Goal: Complete application form

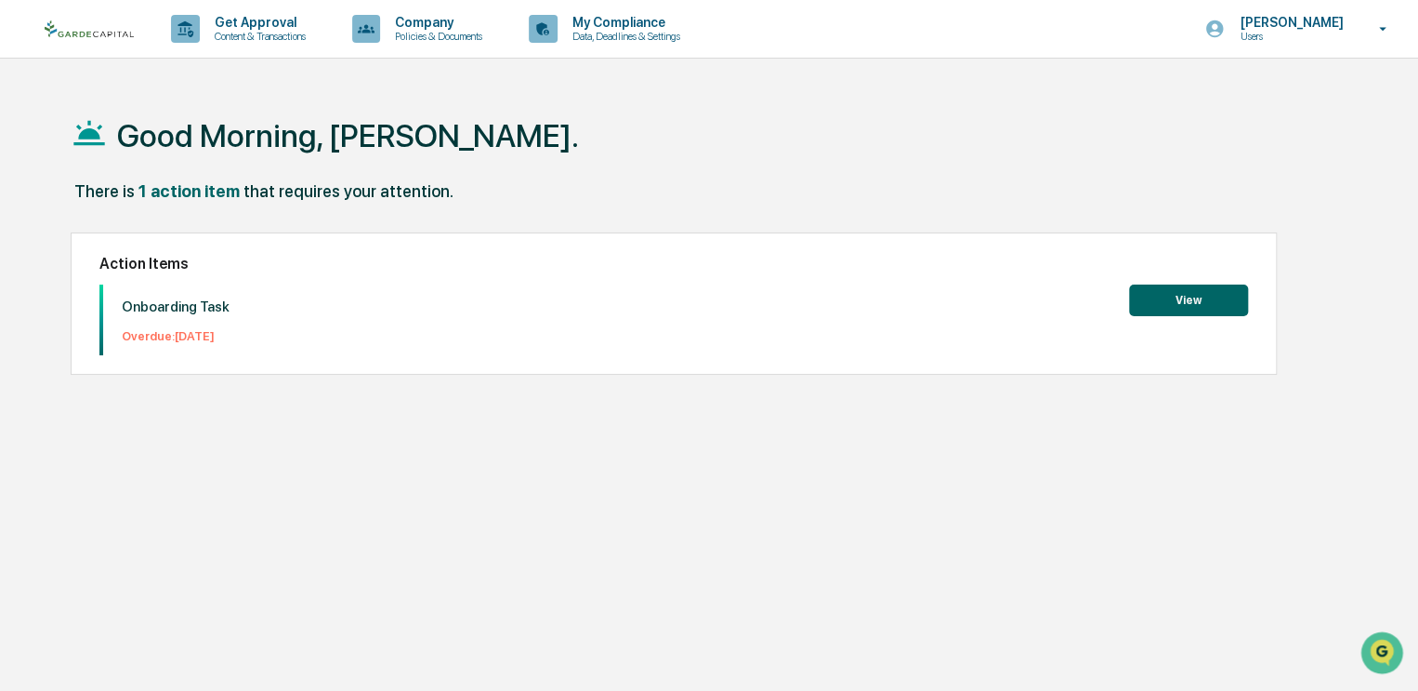
click at [1188, 300] on button "View" at bounding box center [1188, 300] width 119 height 32
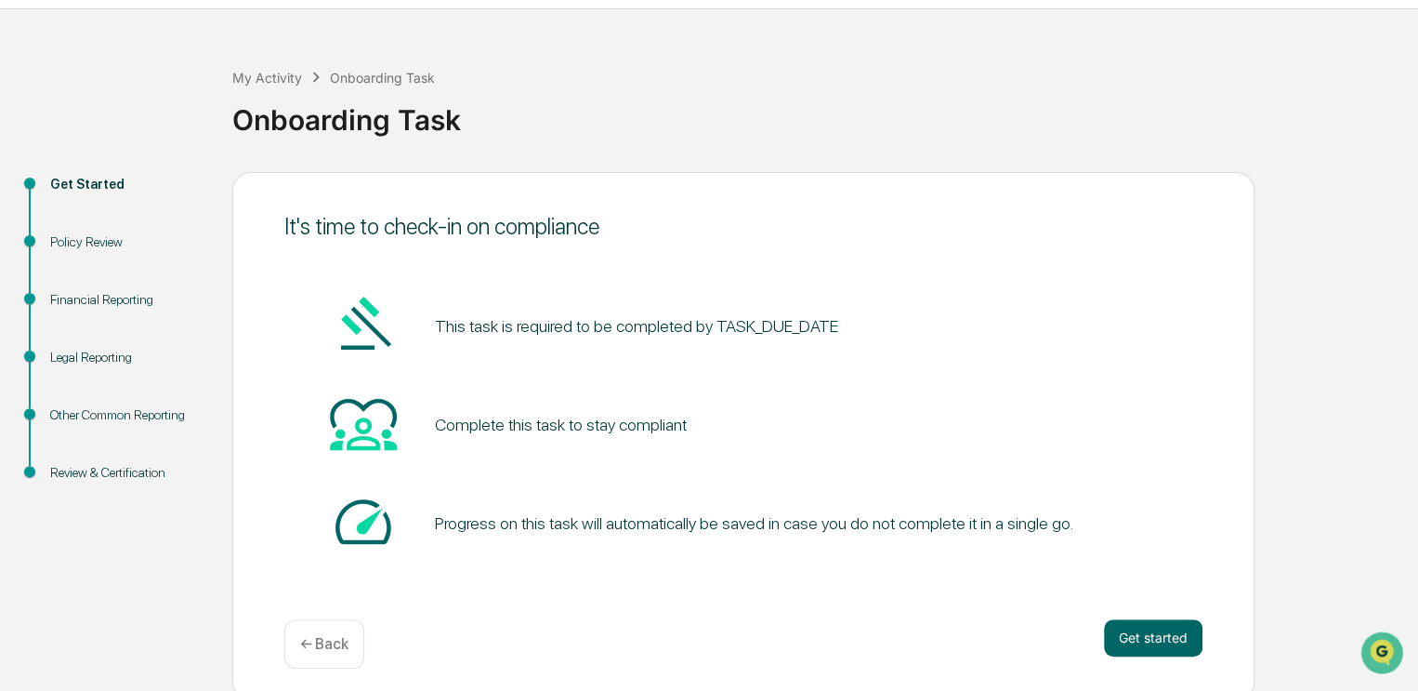
scroll to position [57, 0]
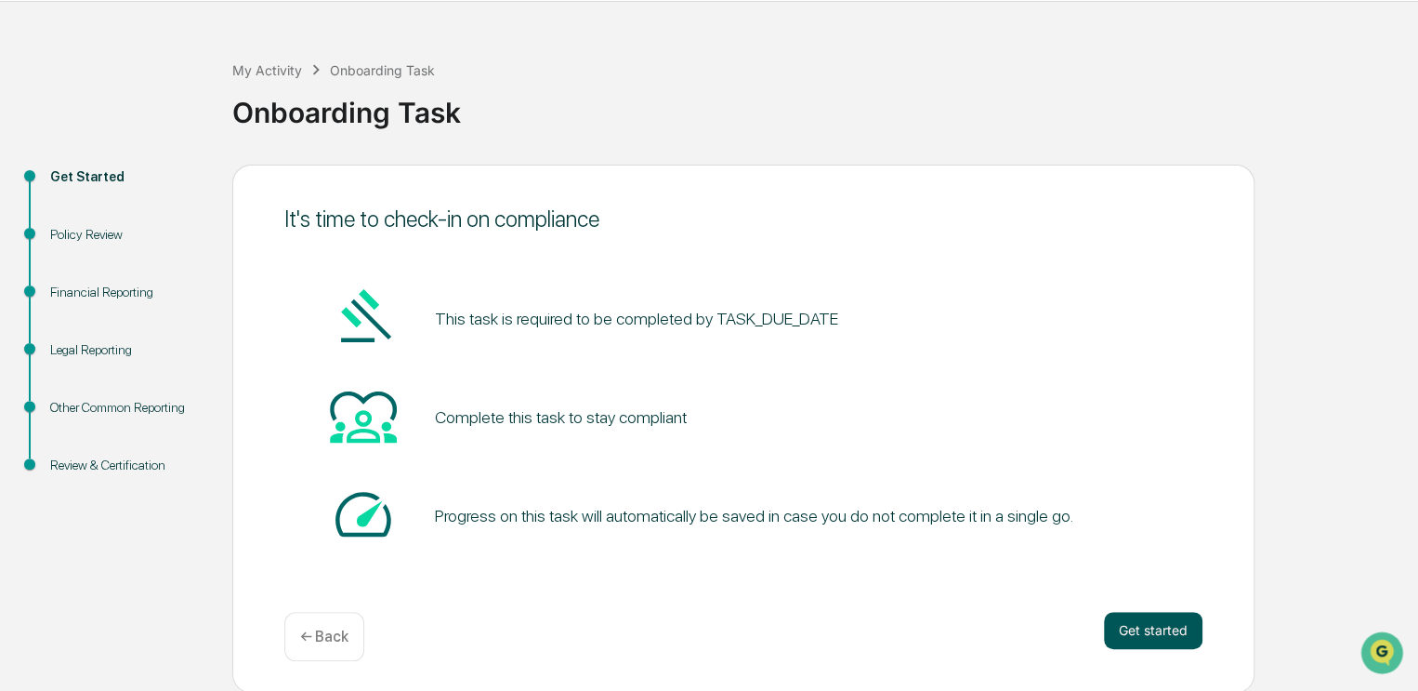
click at [1164, 624] on button "Get started" at bounding box center [1153, 630] width 99 height 37
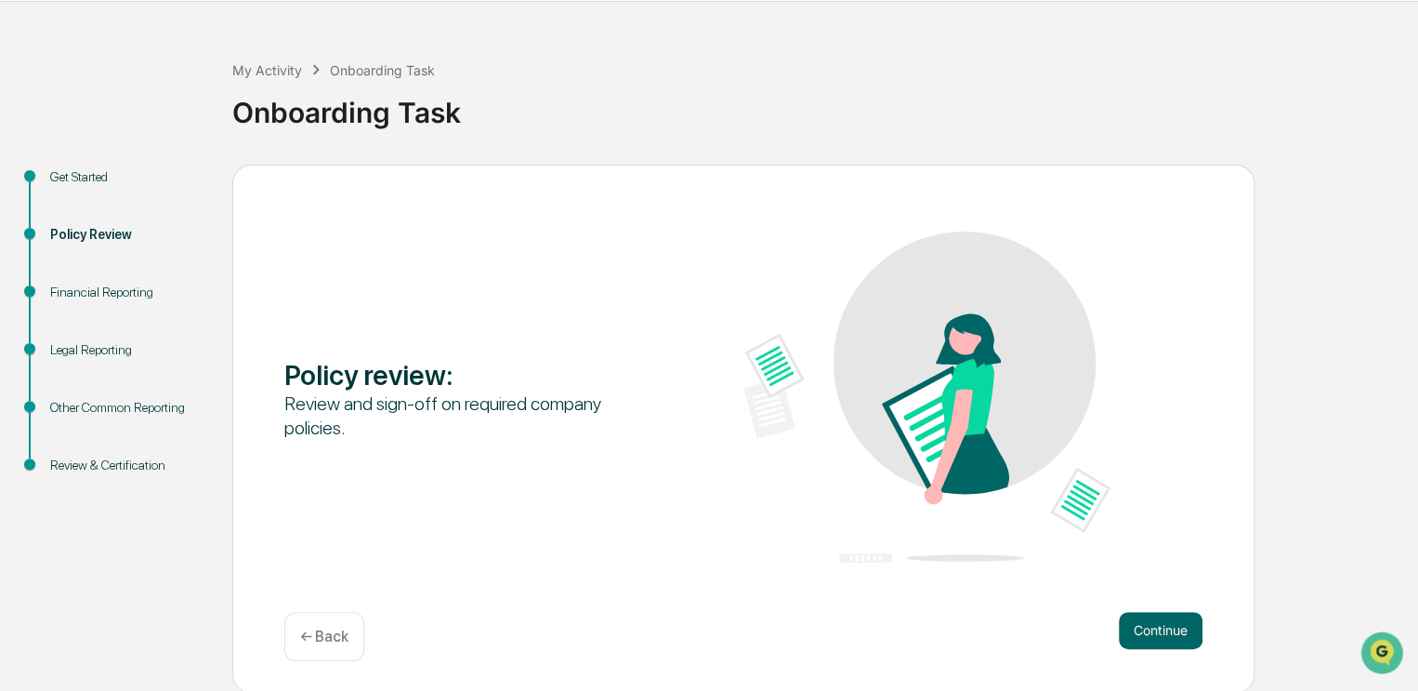
click at [1164, 624] on button "Continue" at bounding box center [1161, 630] width 84 height 37
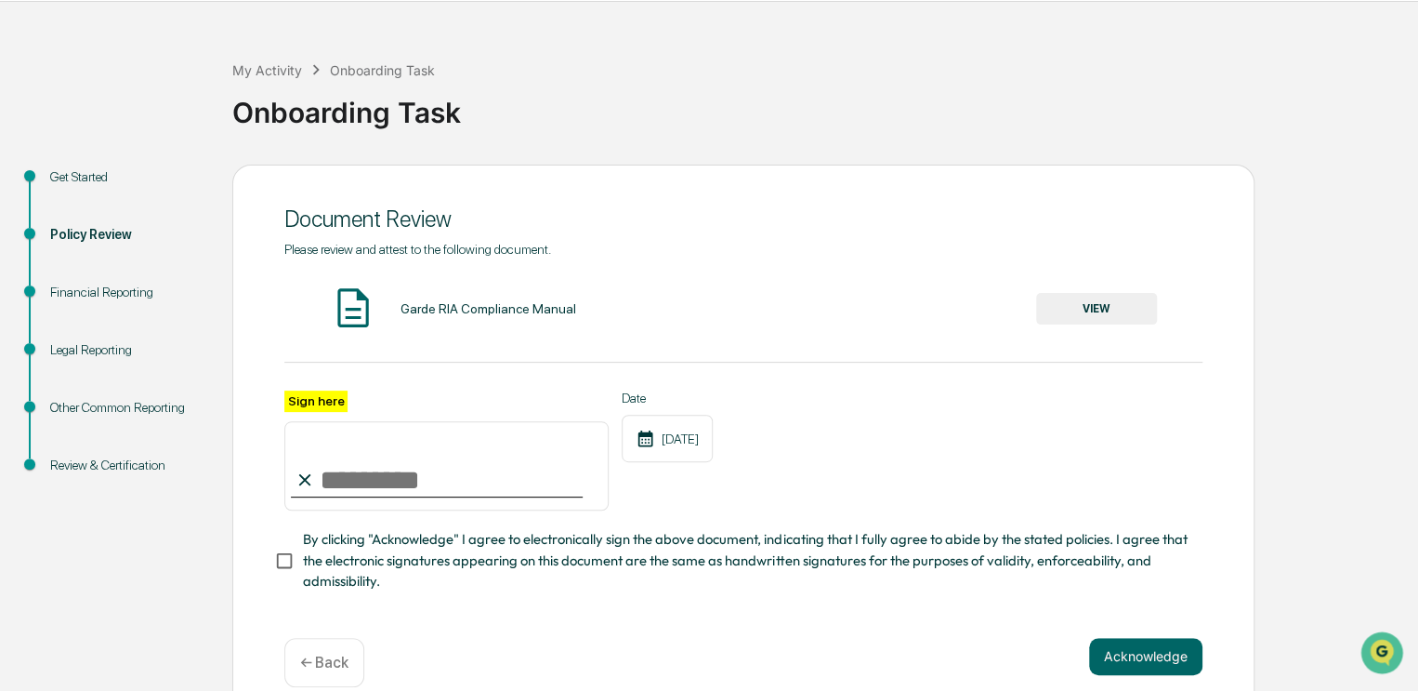
click at [339, 397] on label "Sign here" at bounding box center [315, 400] width 63 height 21
click at [339, 421] on input "Sign here" at bounding box center [446, 465] width 324 height 89
click at [325, 467] on input "Sign here" at bounding box center [446, 465] width 324 height 89
type input "*********"
click at [1119, 664] on button "Acknowledge" at bounding box center [1145, 656] width 113 height 37
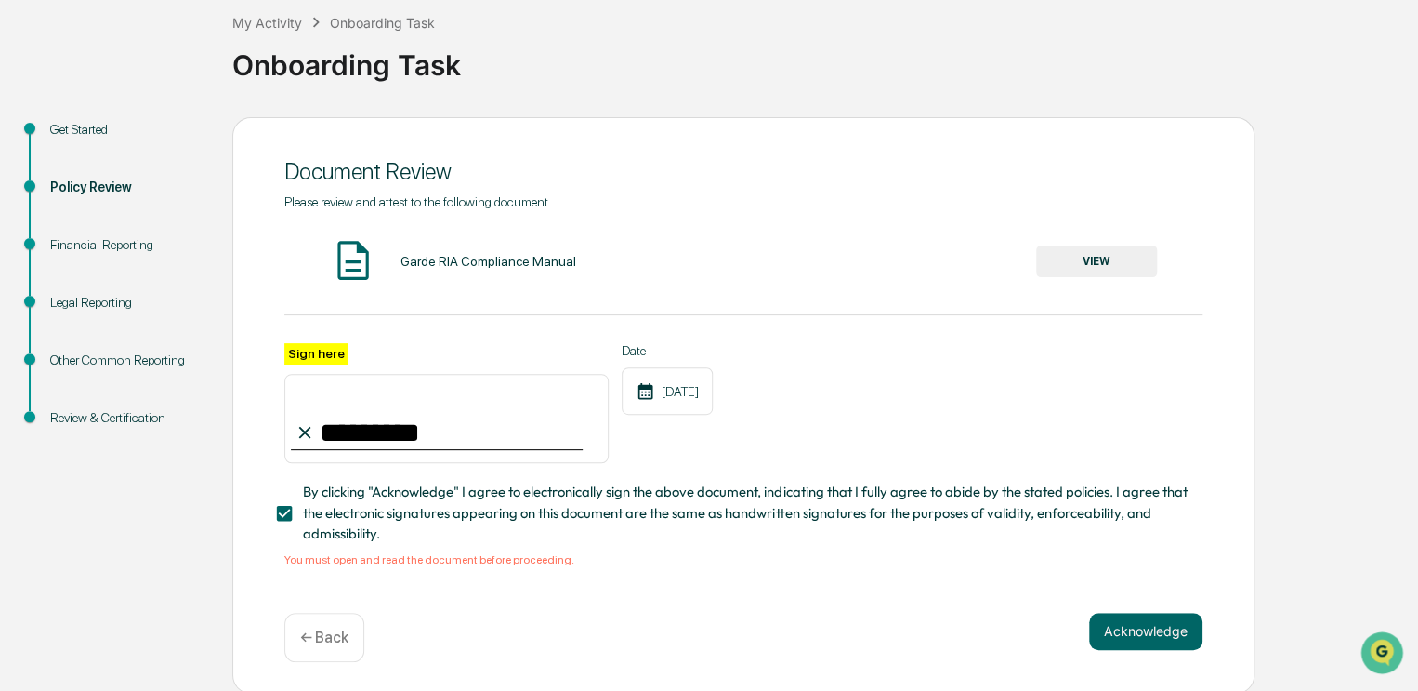
scroll to position [112, 0]
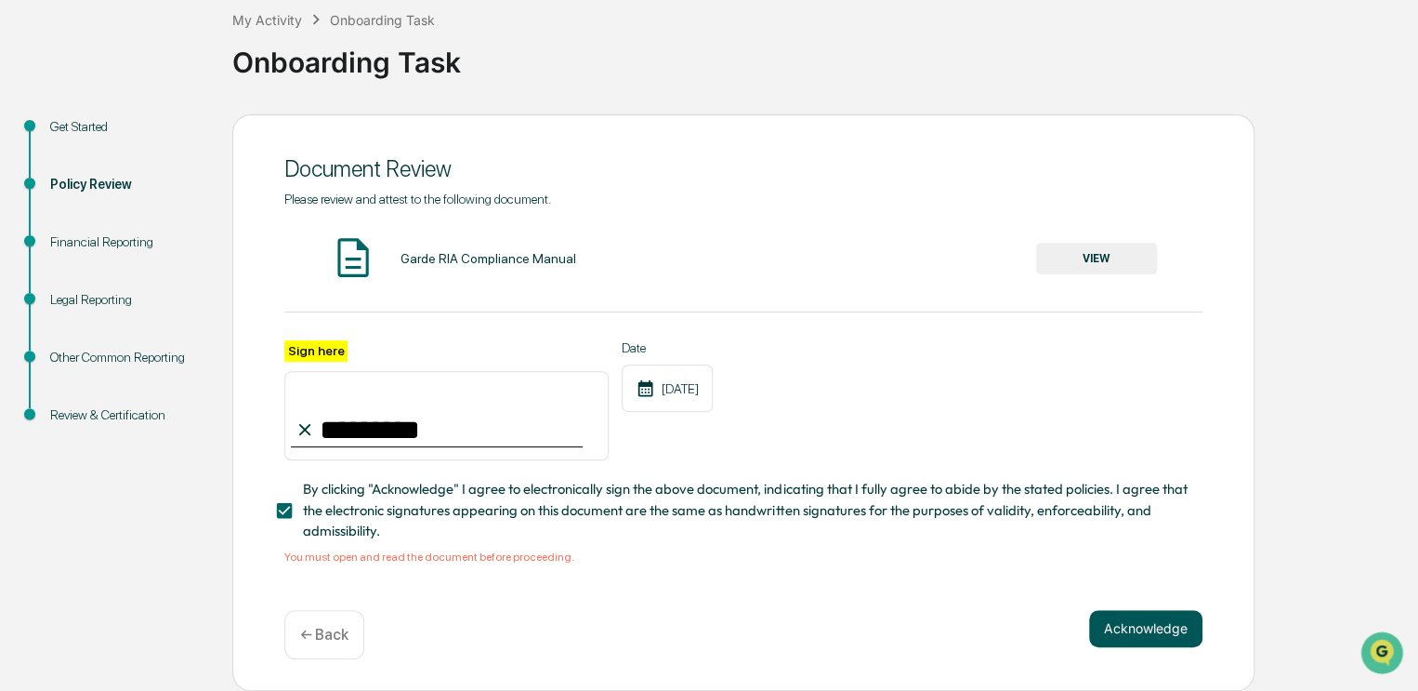
click at [1148, 623] on button "Acknowledge" at bounding box center [1145, 628] width 113 height 37
click at [349, 252] on img at bounding box center [353, 257] width 46 height 46
click at [1112, 256] on button "VIEW" at bounding box center [1096, 259] width 121 height 32
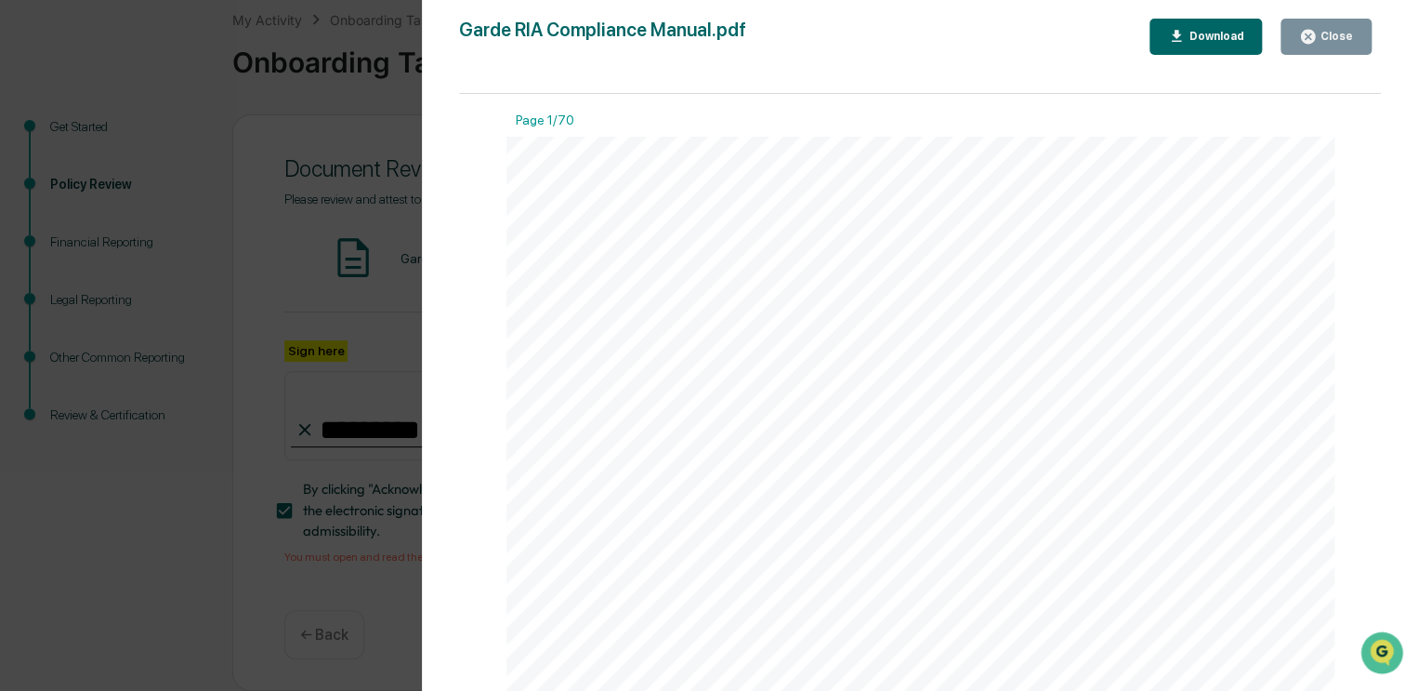
click at [1315, 38] on icon "button" at bounding box center [1308, 37] width 14 height 14
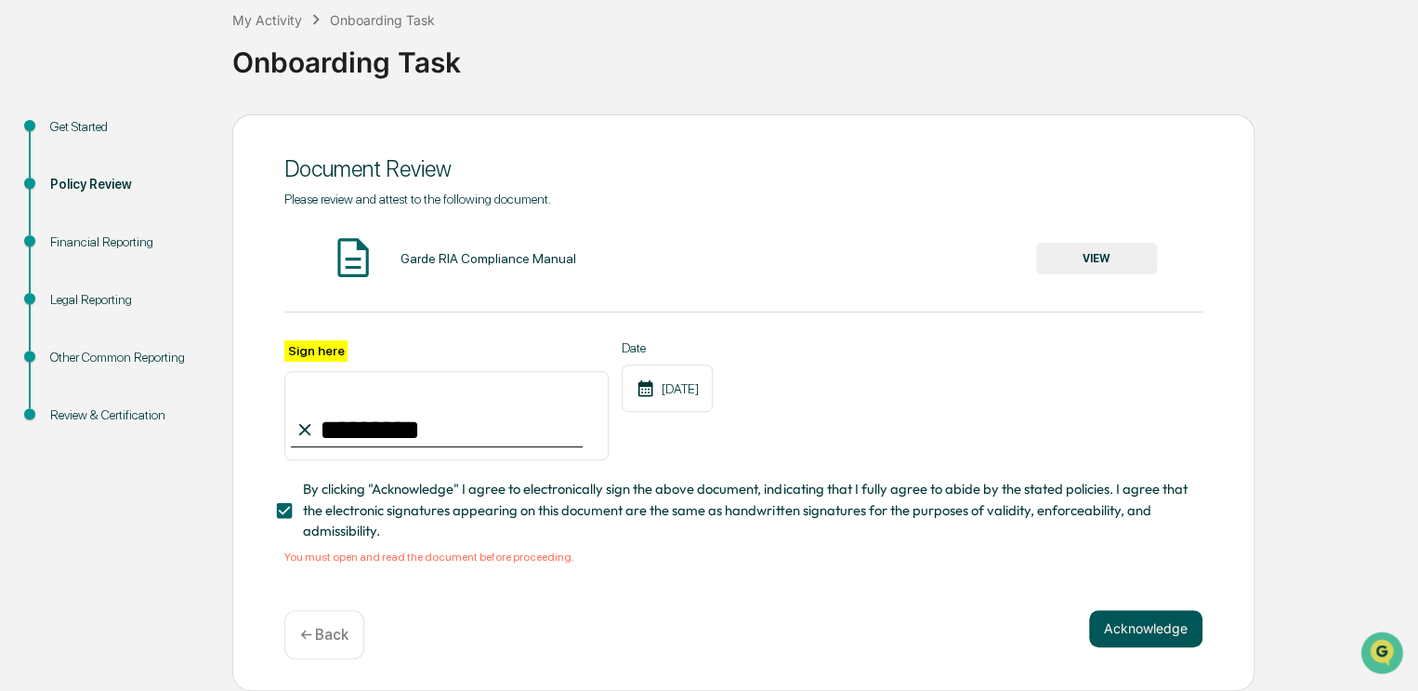
click at [1138, 625] on button "Acknowledge" at bounding box center [1145, 628] width 113 height 37
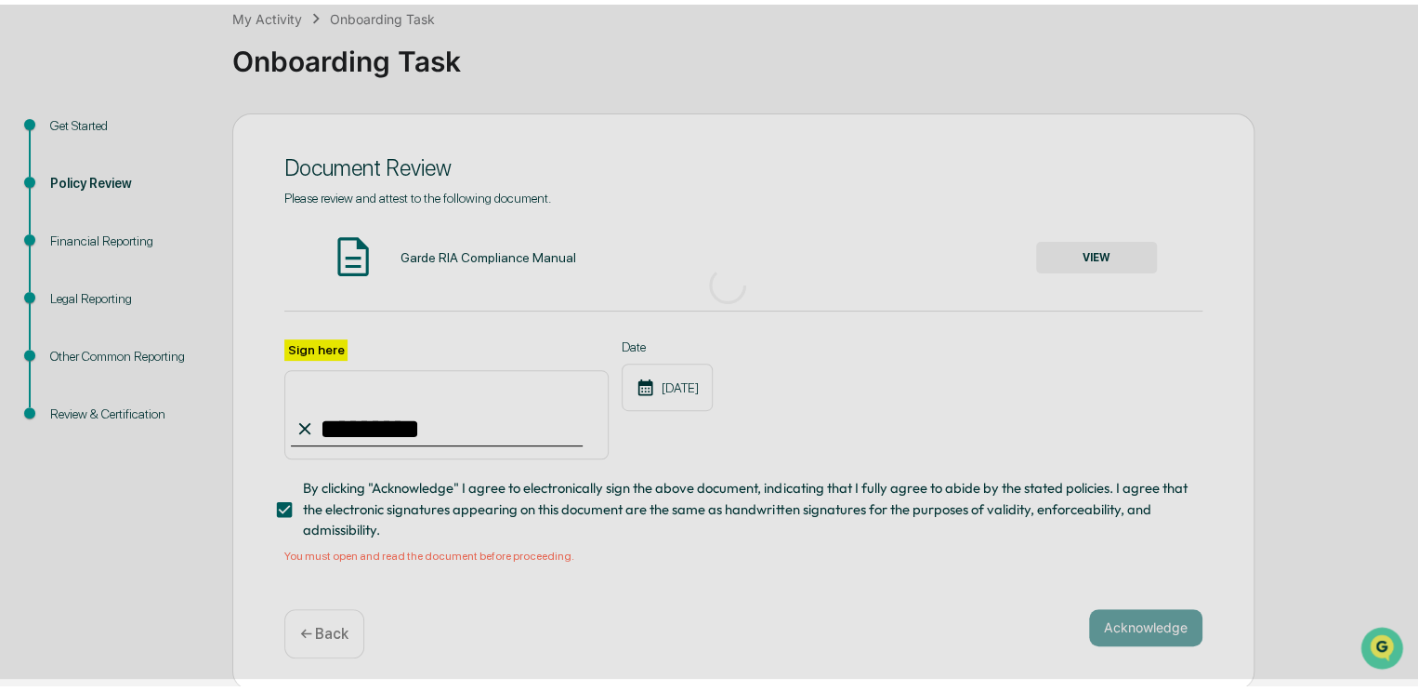
scroll to position [57, 0]
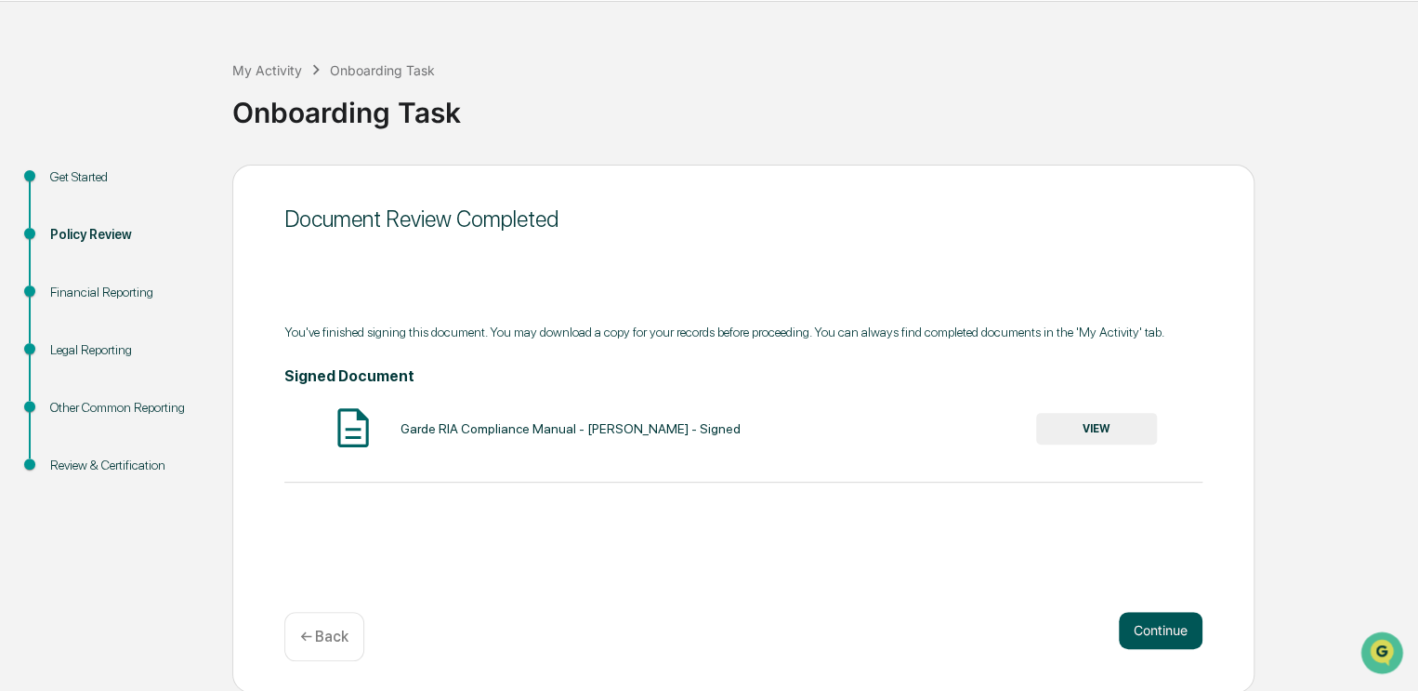
click at [1150, 625] on button "Continue" at bounding box center [1161, 630] width 84 height 37
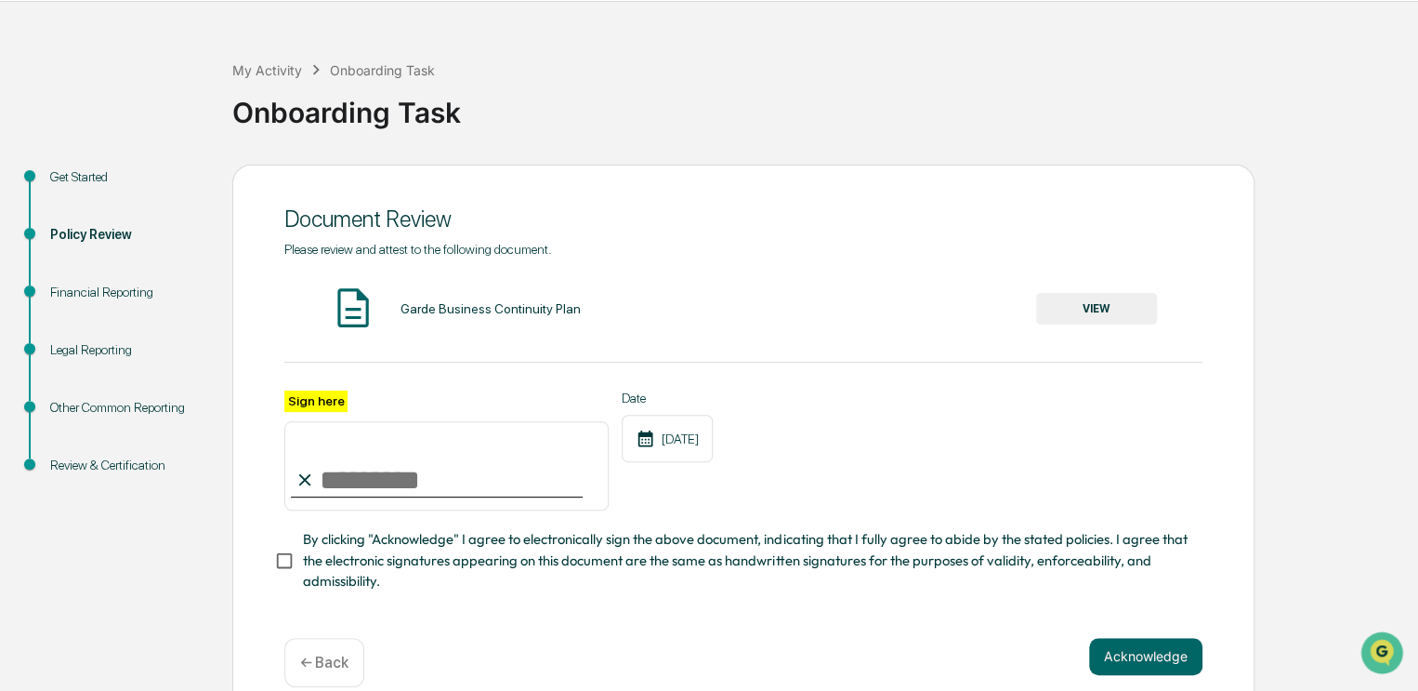
click at [346, 463] on input "Sign here" at bounding box center [446, 465] width 324 height 89
type input "*********"
click at [1082, 308] on button "VIEW" at bounding box center [1096, 309] width 121 height 32
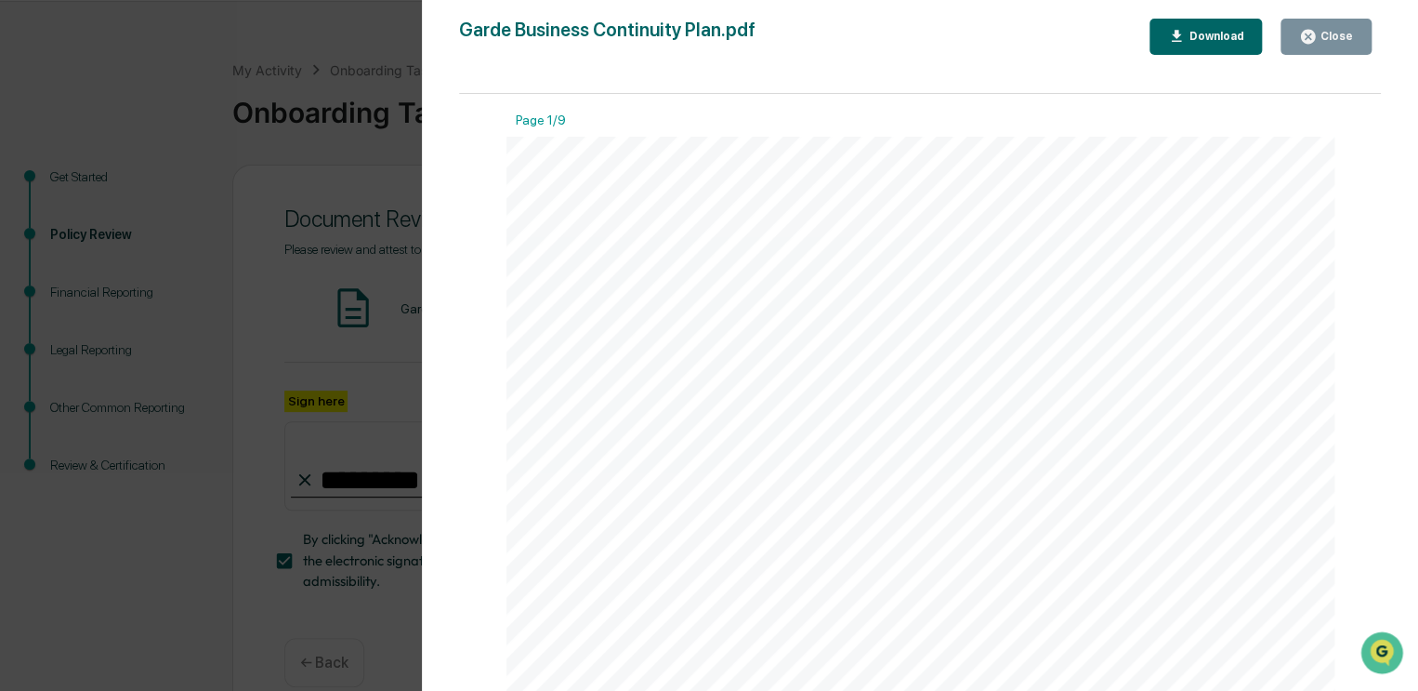
click at [1215, 38] on div "Download" at bounding box center [1214, 36] width 59 height 13
click at [1314, 29] on icon "button" at bounding box center [1308, 37] width 18 height 18
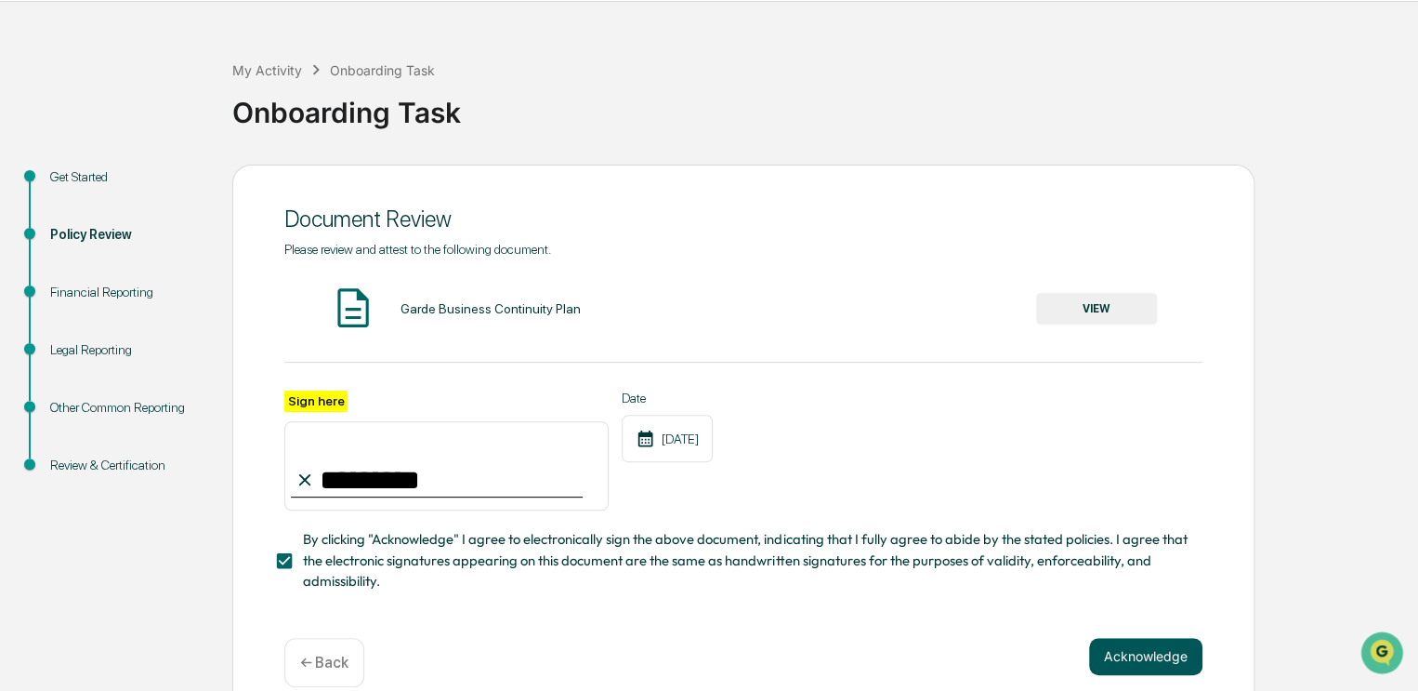
click at [1146, 655] on button "Acknowledge" at bounding box center [1145, 656] width 113 height 37
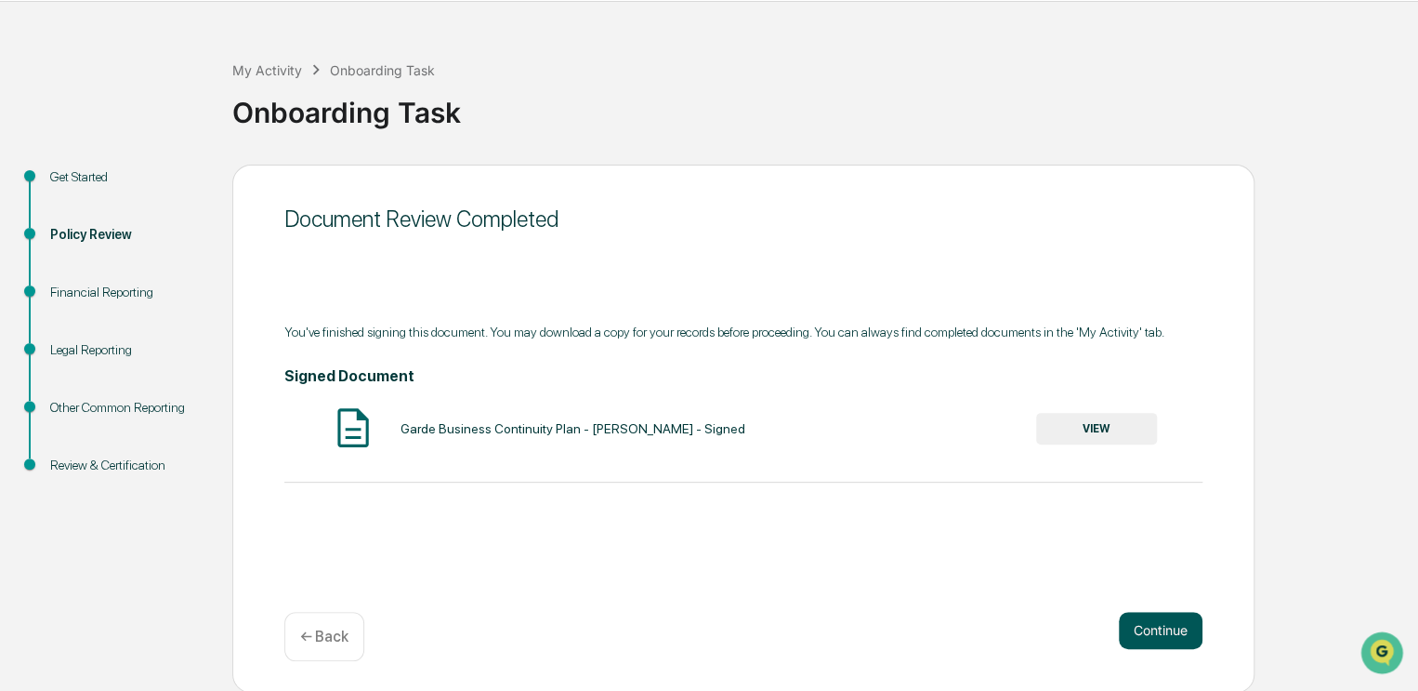
click at [1155, 628] on button "Continue" at bounding box center [1161, 630] width 84 height 37
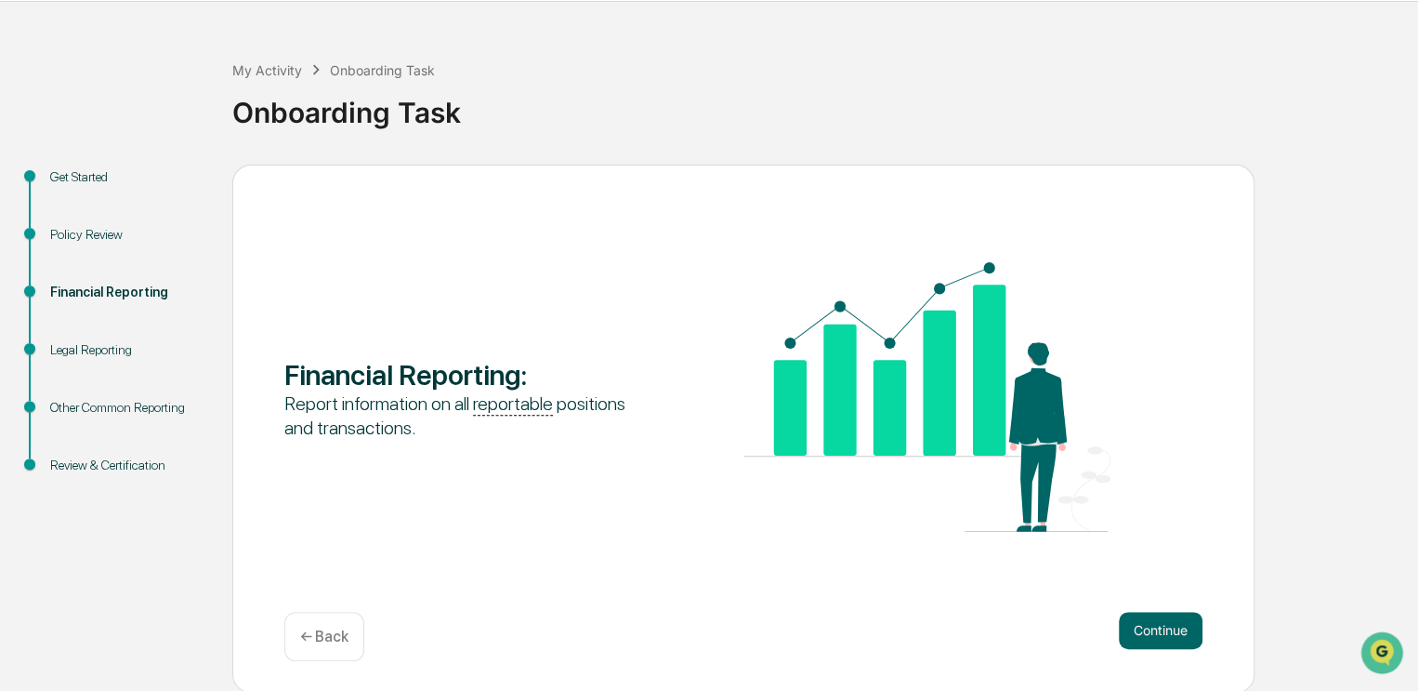
click at [1155, 628] on button "Continue" at bounding box center [1161, 630] width 84 height 37
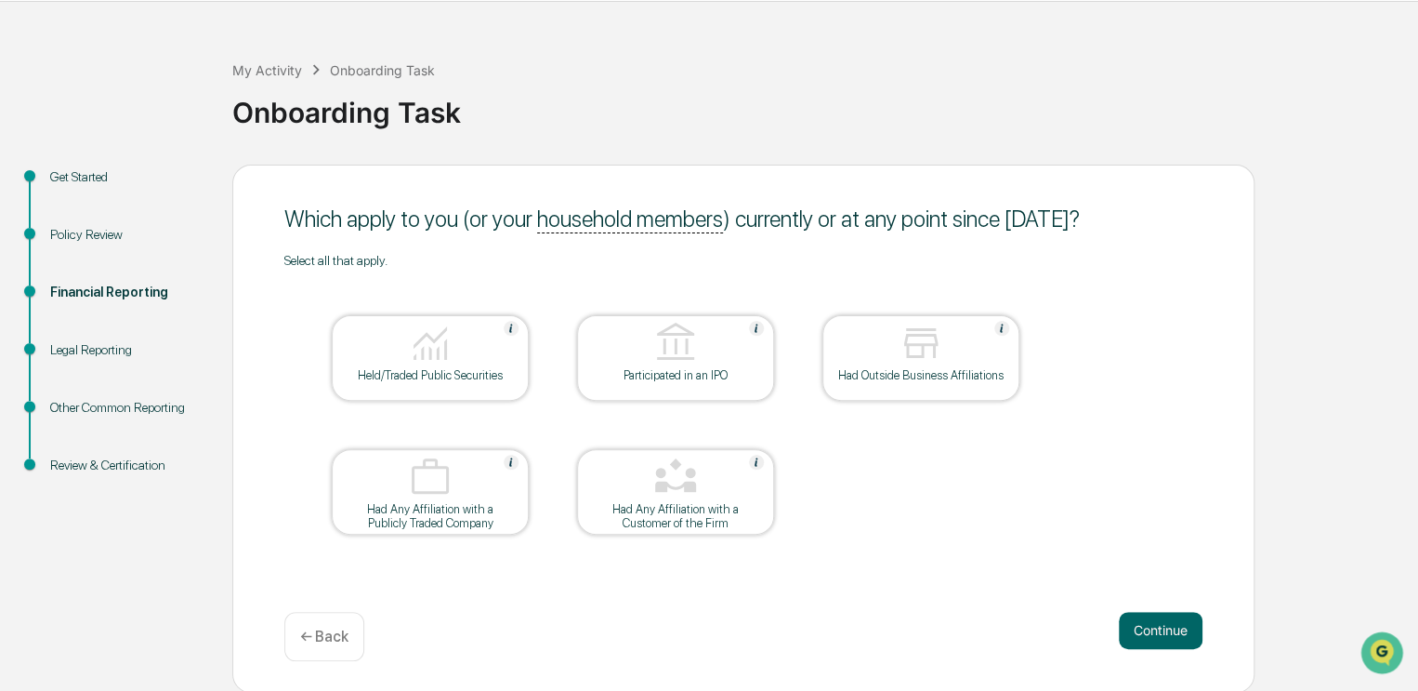
click at [424, 347] on img at bounding box center [430, 343] width 45 height 45
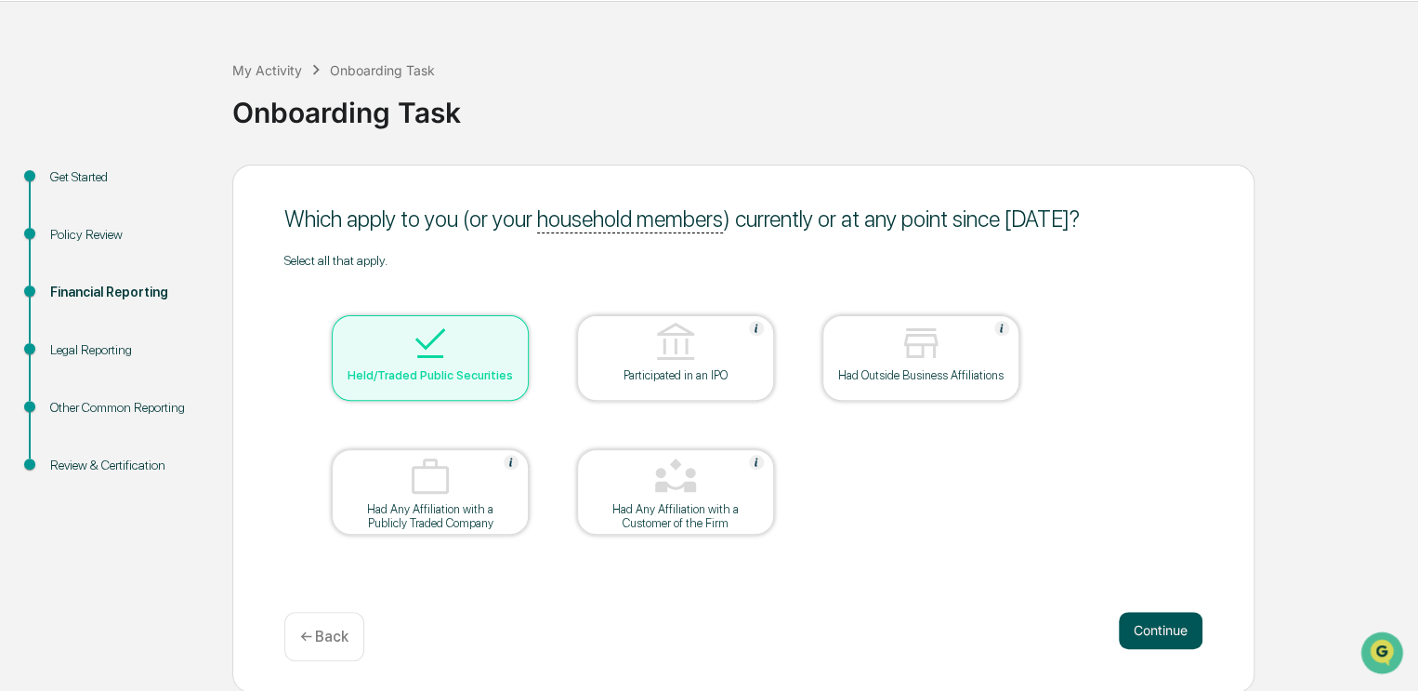
click at [1178, 633] on button "Continue" at bounding box center [1161, 630] width 84 height 37
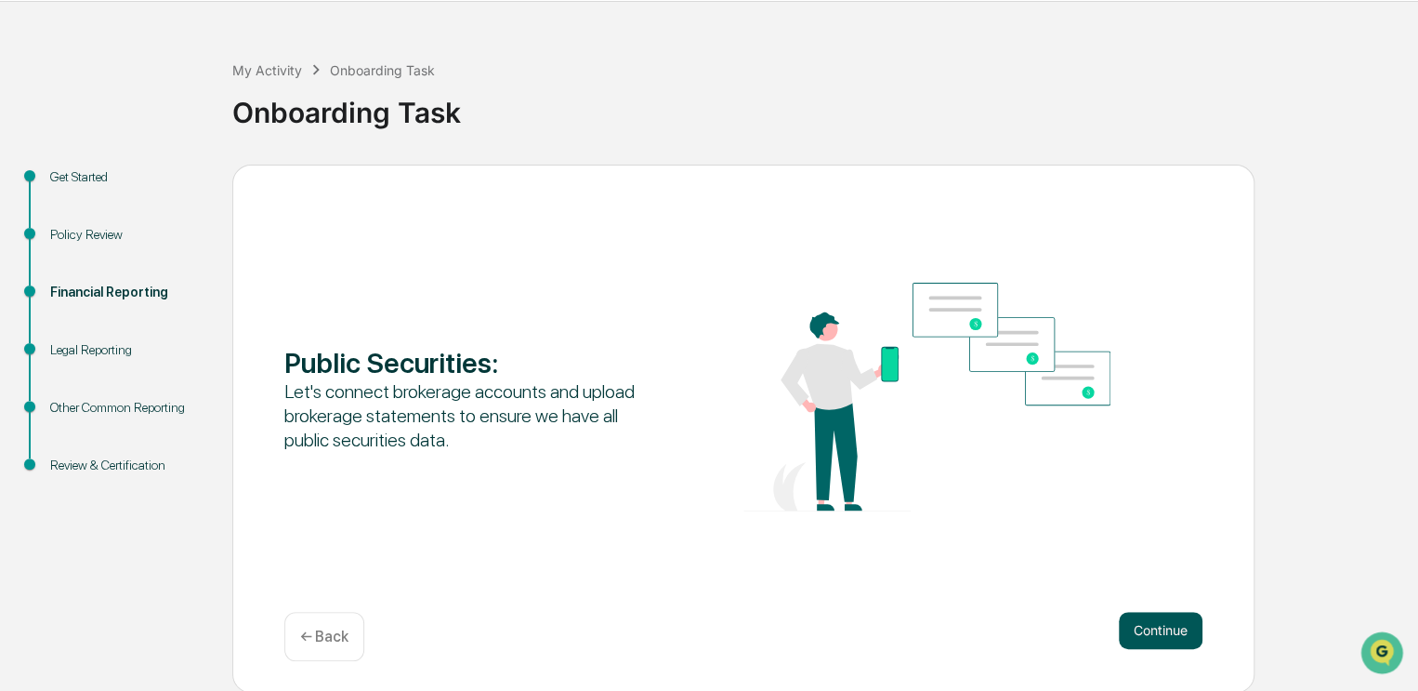
click at [1170, 633] on button "Continue" at bounding box center [1161, 630] width 84 height 37
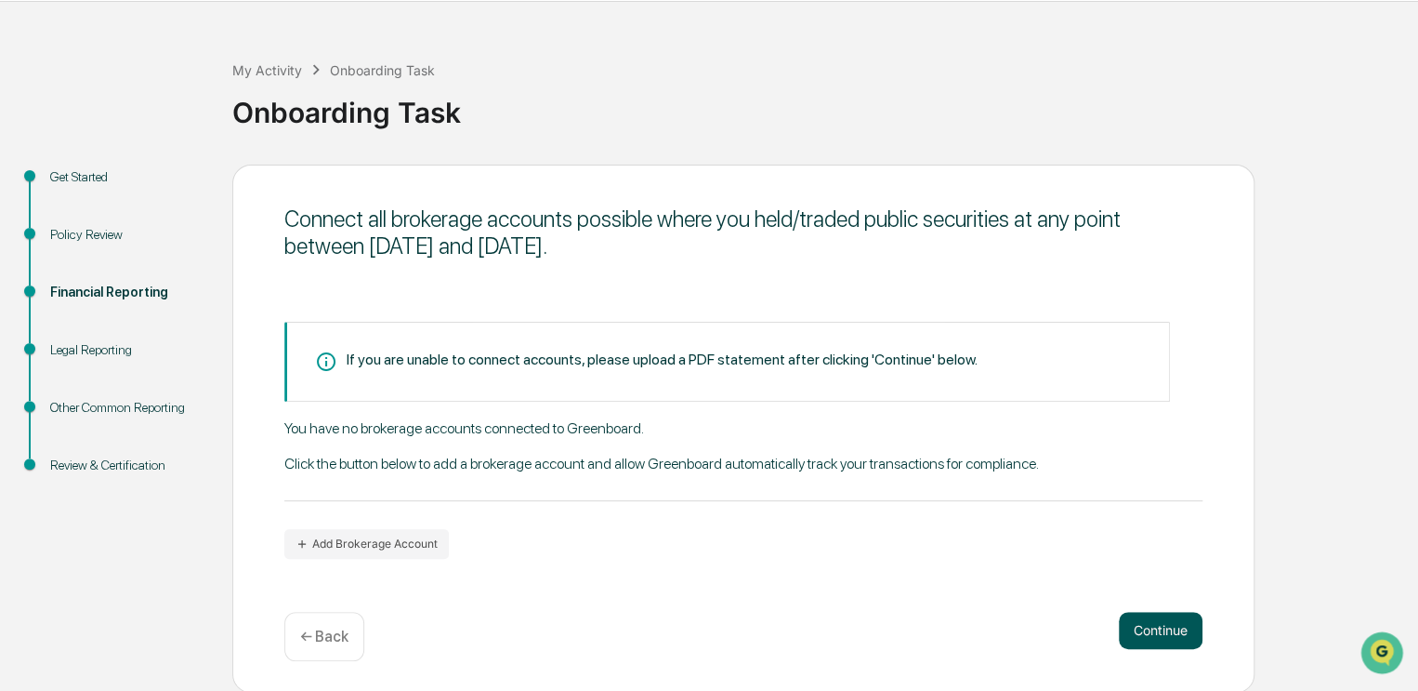
click at [1170, 633] on button "Continue" at bounding box center [1161, 630] width 84 height 37
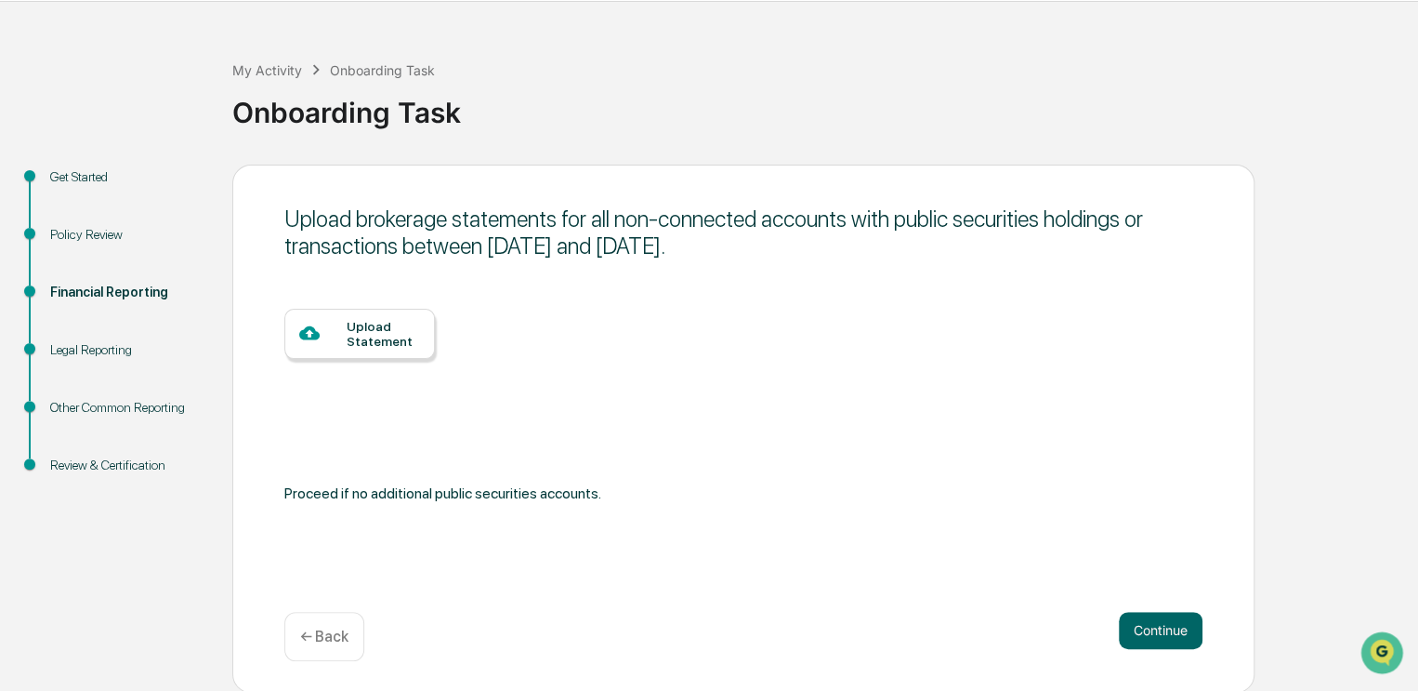
click at [318, 633] on p "← Back" at bounding box center [324, 636] width 48 height 18
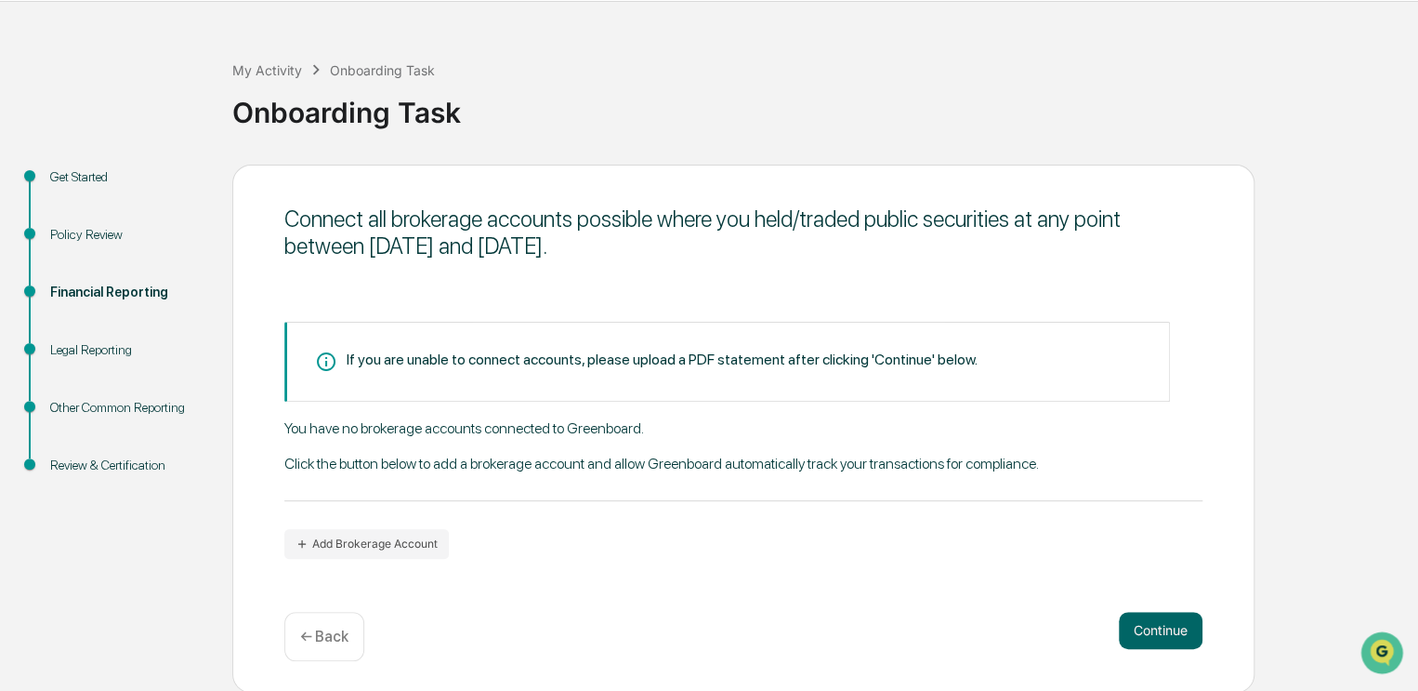
click at [318, 633] on p "← Back" at bounding box center [324, 636] width 48 height 18
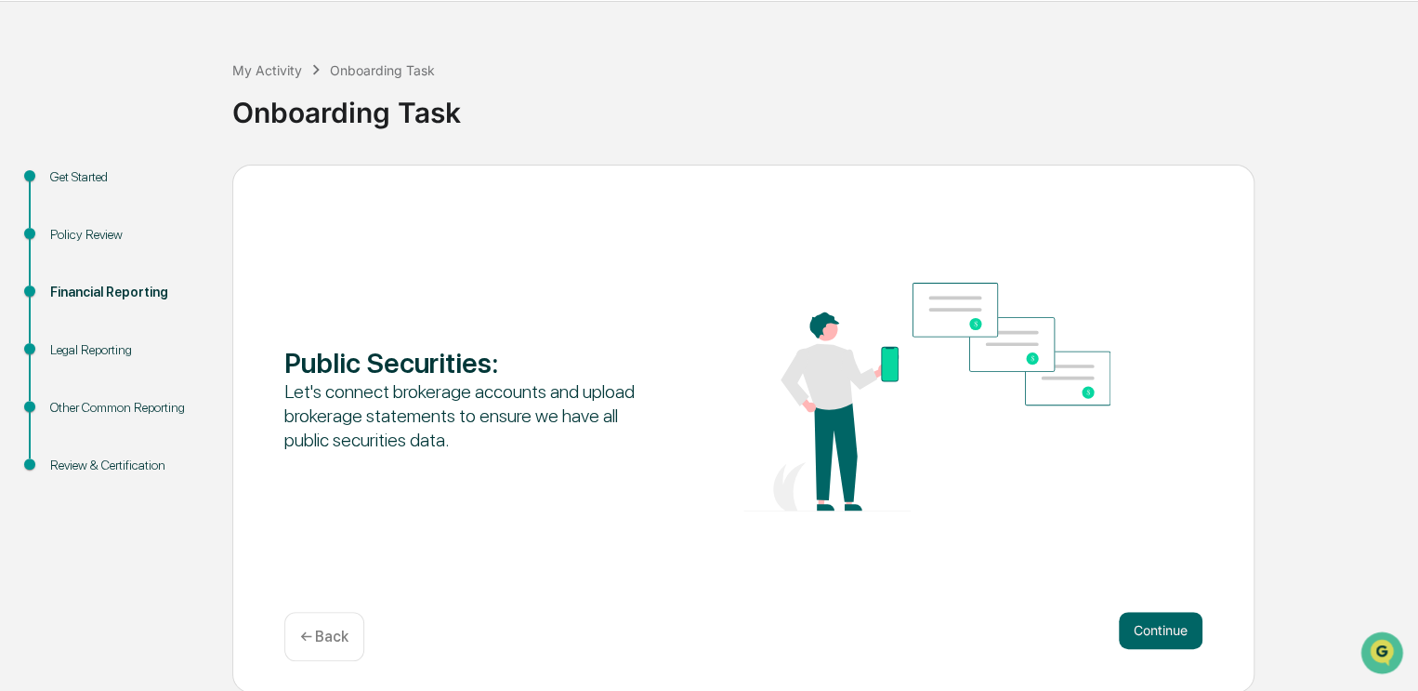
click at [318, 633] on p "← Back" at bounding box center [324, 636] width 48 height 18
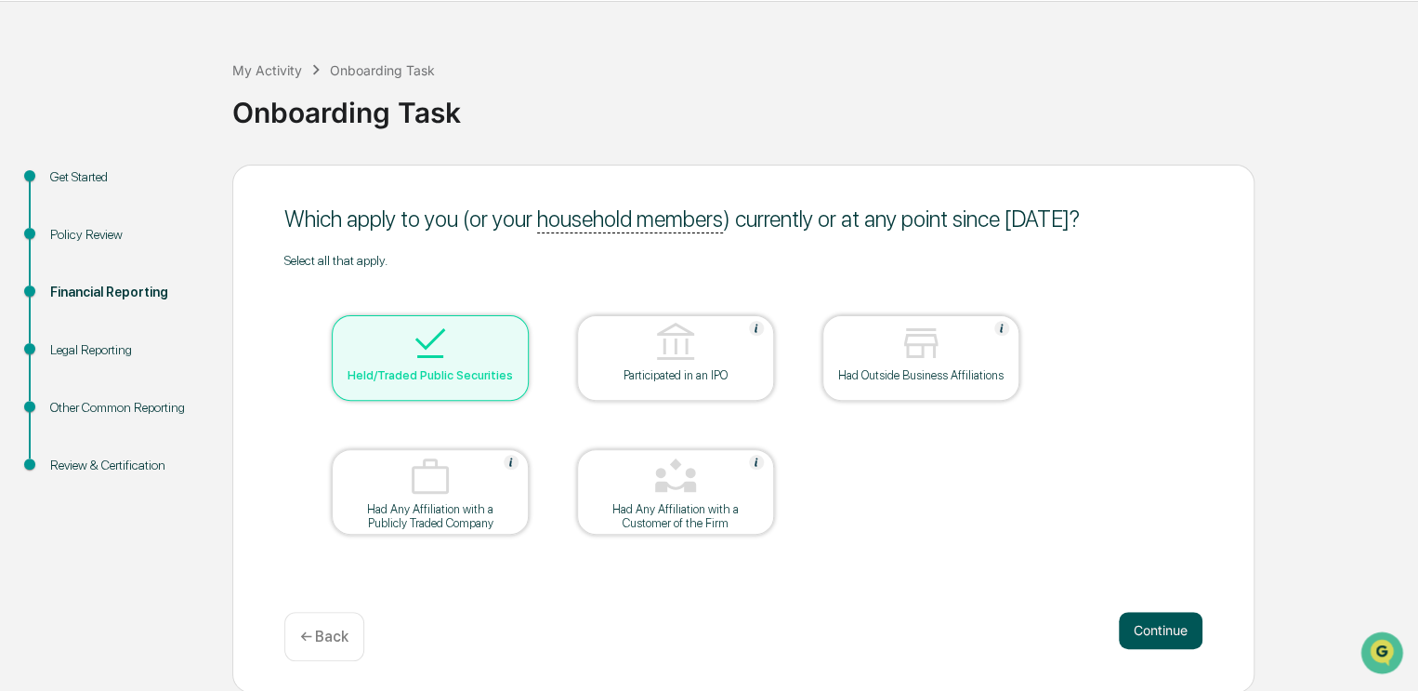
click at [1142, 634] on button "Continue" at bounding box center [1161, 630] width 84 height 37
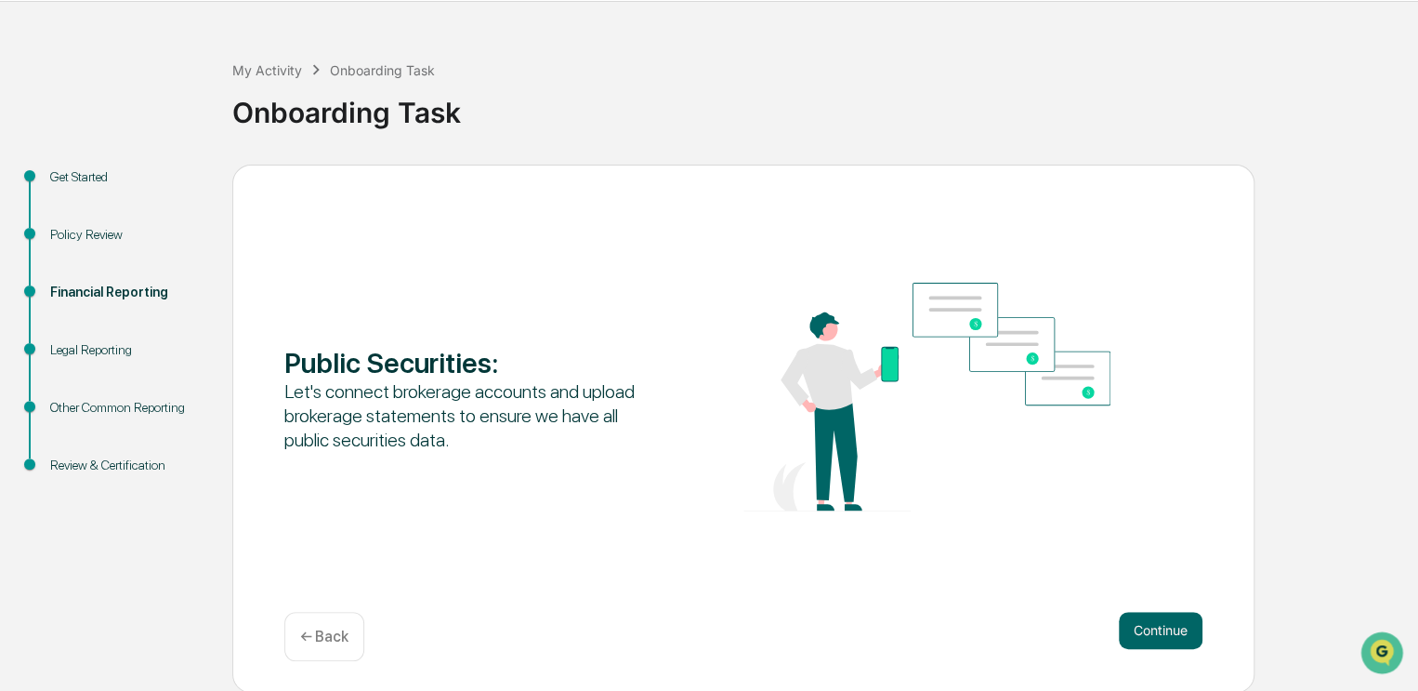
click at [1142, 634] on button "Continue" at bounding box center [1161, 630] width 84 height 37
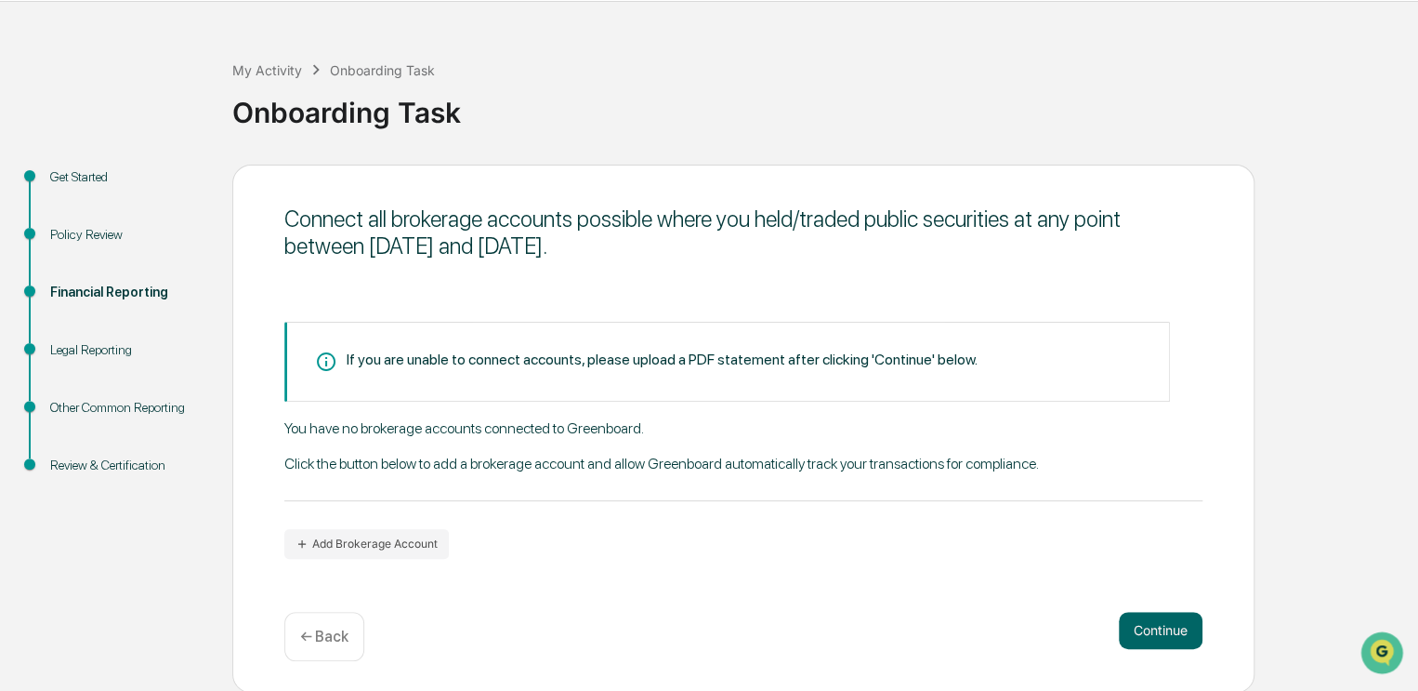
click at [1142, 634] on button "Continue" at bounding box center [1161, 630] width 84 height 37
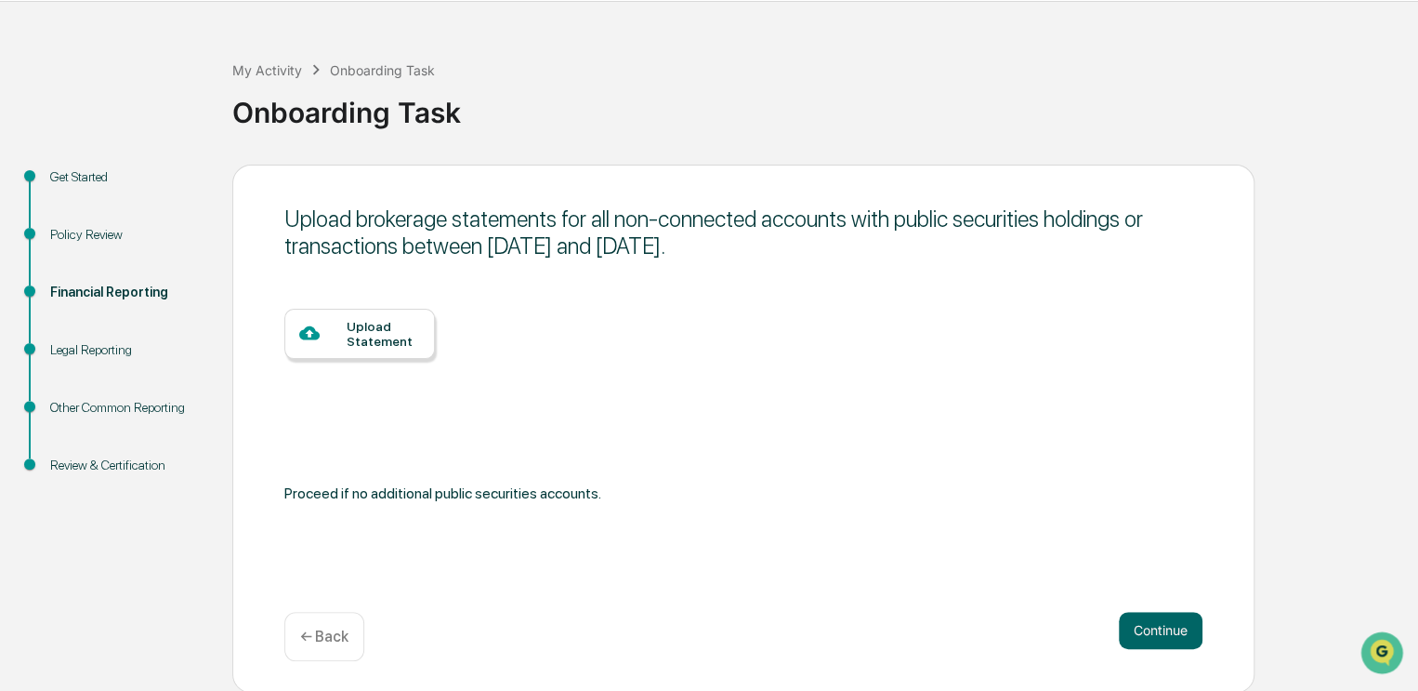
click at [1142, 634] on button "Continue" at bounding box center [1161, 630] width 84 height 37
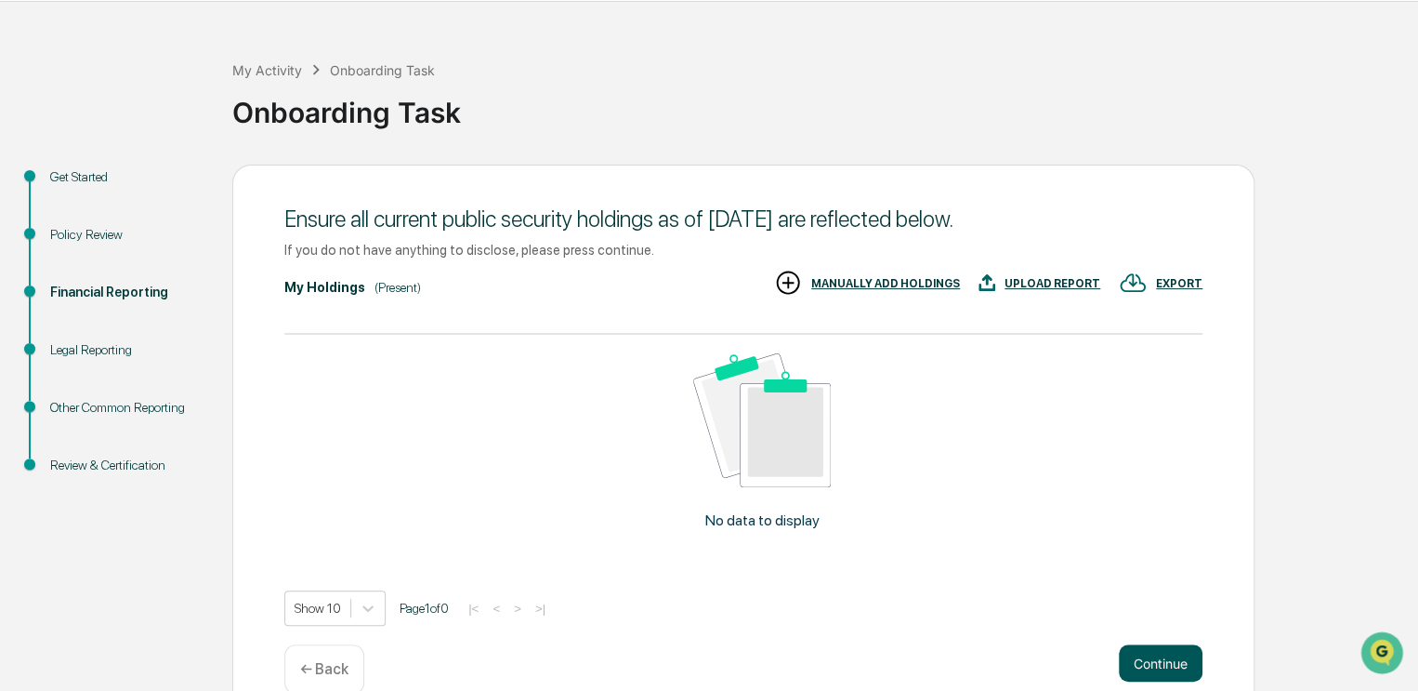
click at [1152, 661] on button "Continue" at bounding box center [1161, 662] width 84 height 37
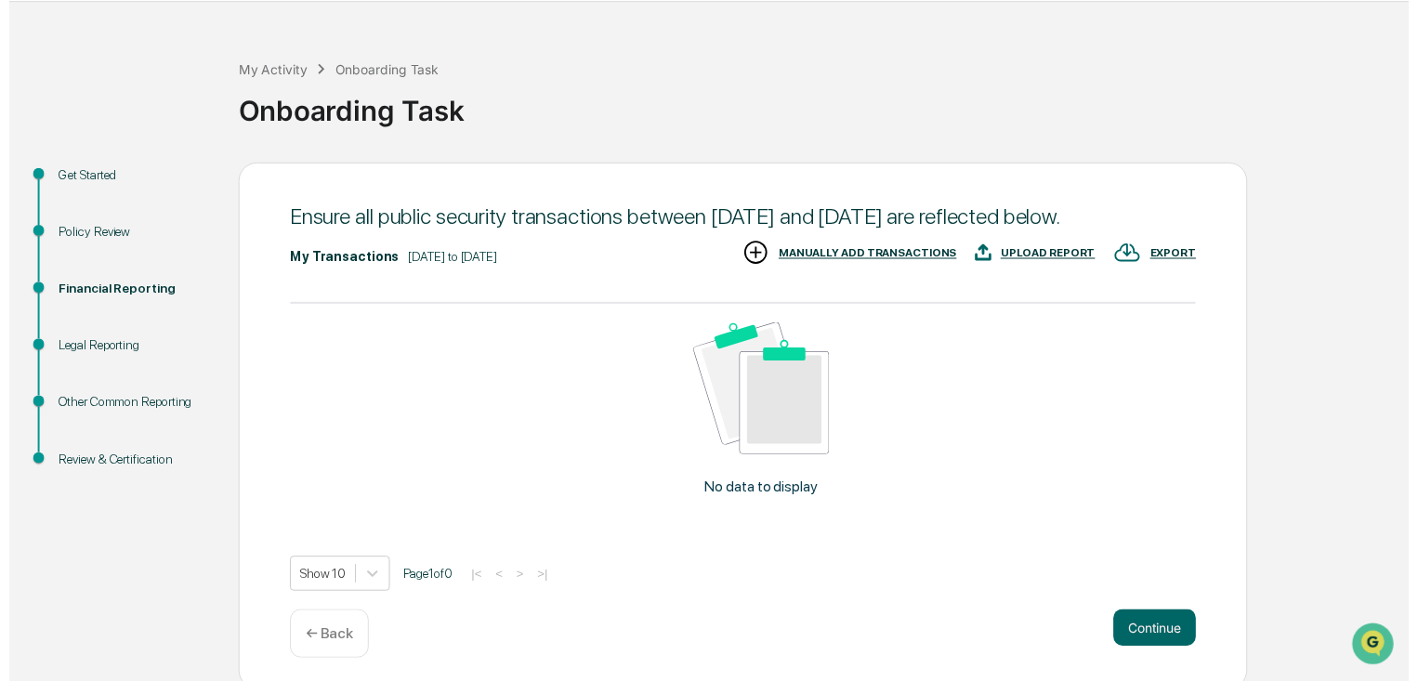
scroll to position [89, 0]
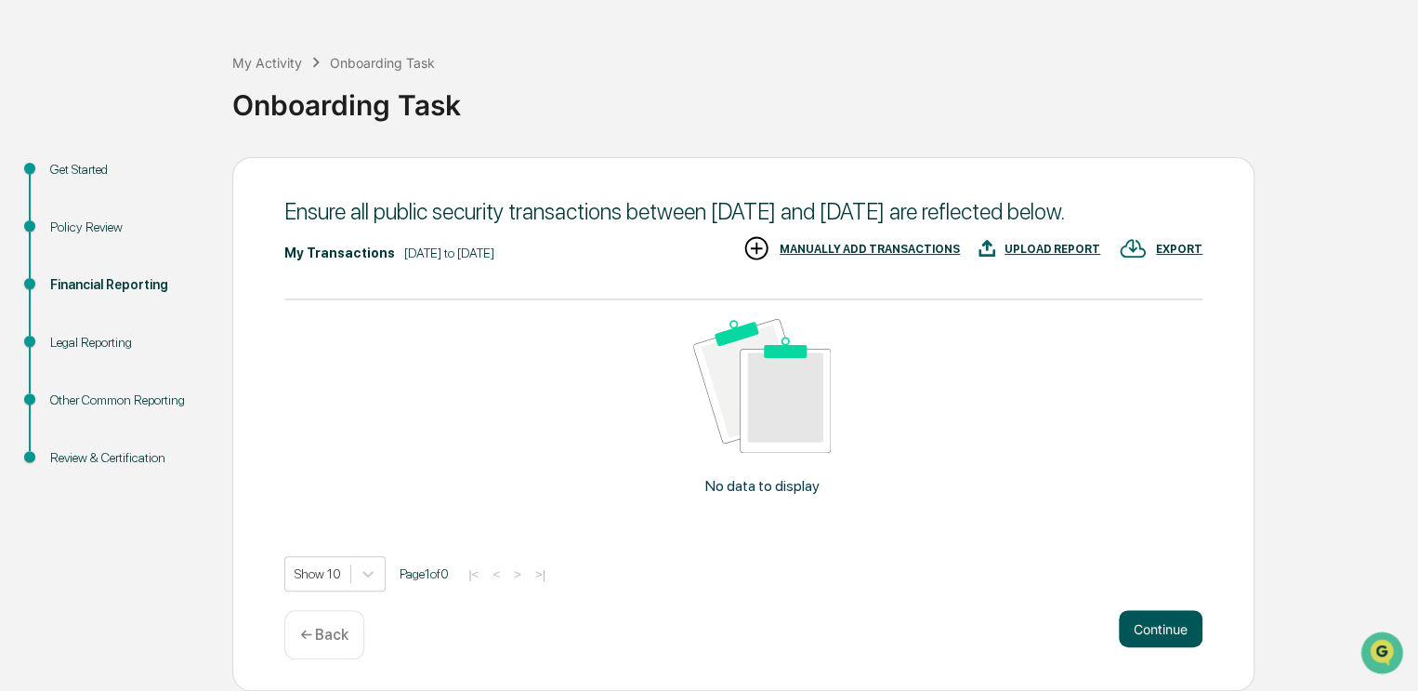
click at [1163, 635] on button "Continue" at bounding box center [1161, 628] width 84 height 37
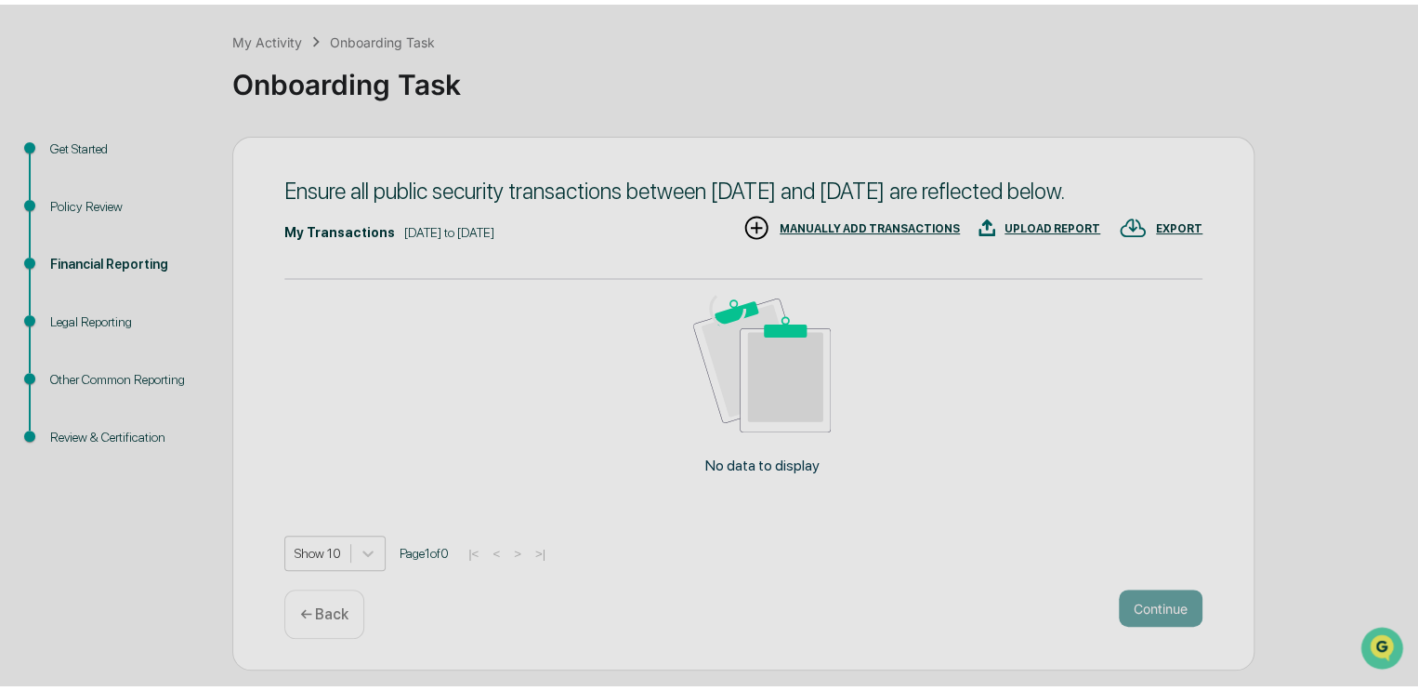
scroll to position [57, 0]
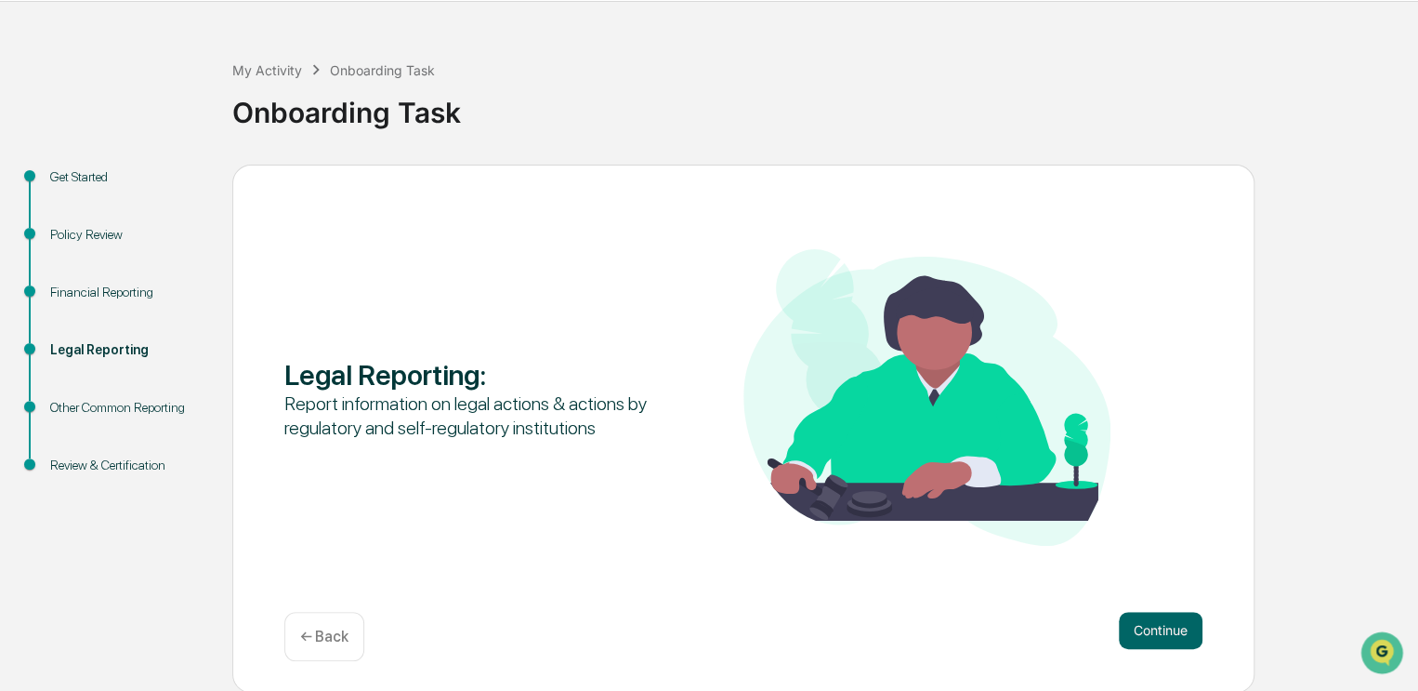
click at [1163, 635] on button "Continue" at bounding box center [1161, 630] width 84 height 37
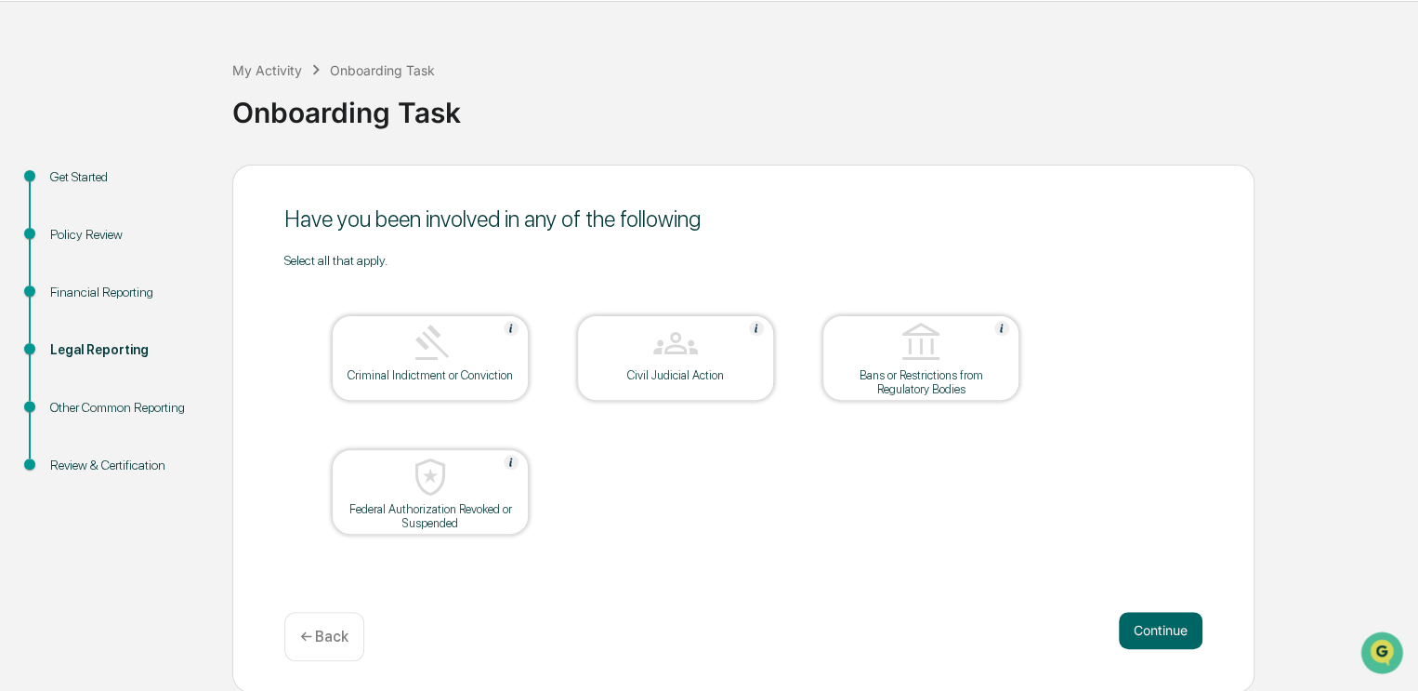
click at [1163, 635] on button "Continue" at bounding box center [1161, 630] width 84 height 37
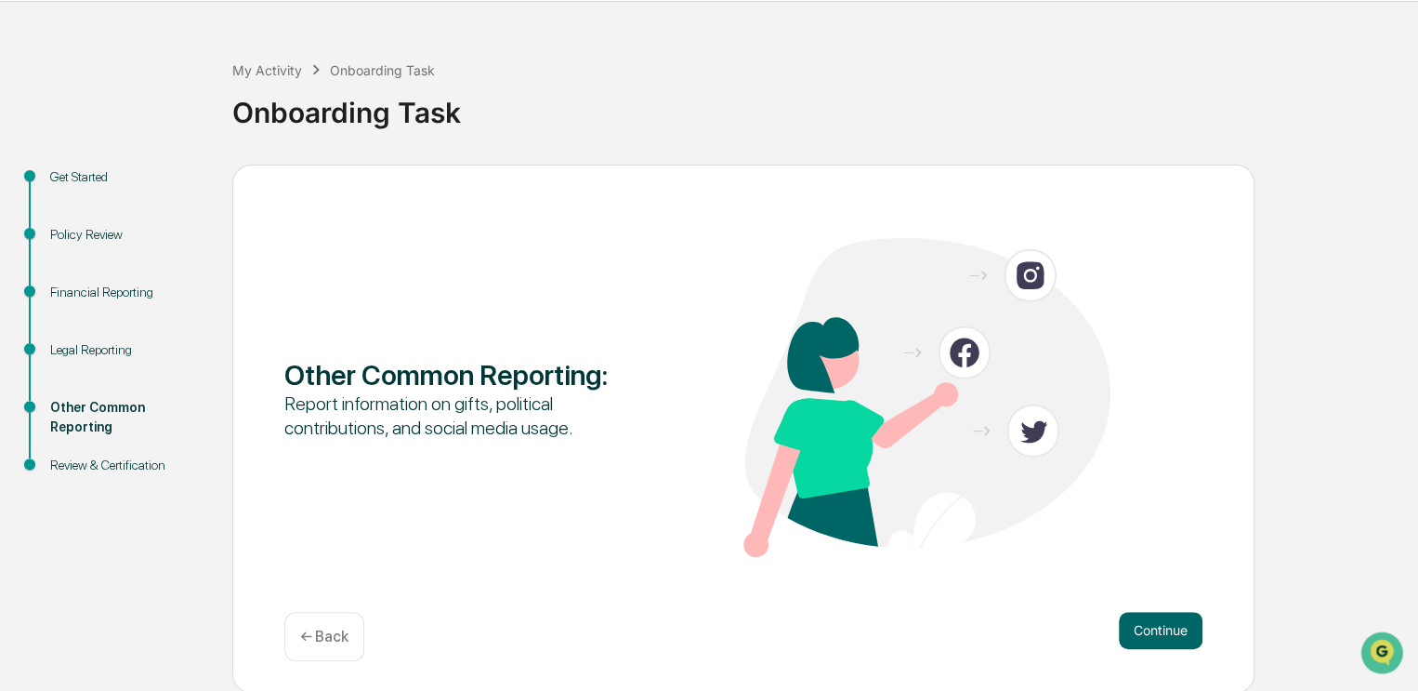
click at [1163, 635] on button "Continue" at bounding box center [1161, 630] width 84 height 37
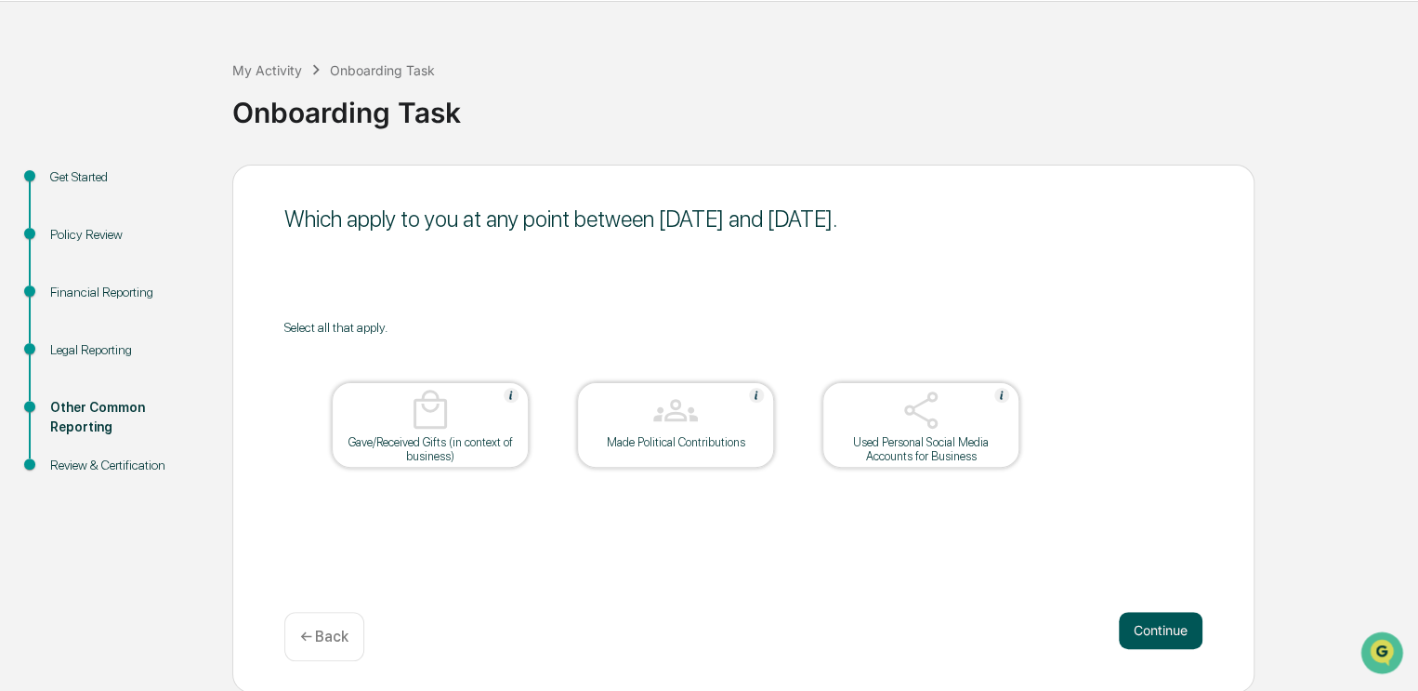
click at [1160, 627] on button "Continue" at bounding box center [1161, 630] width 84 height 37
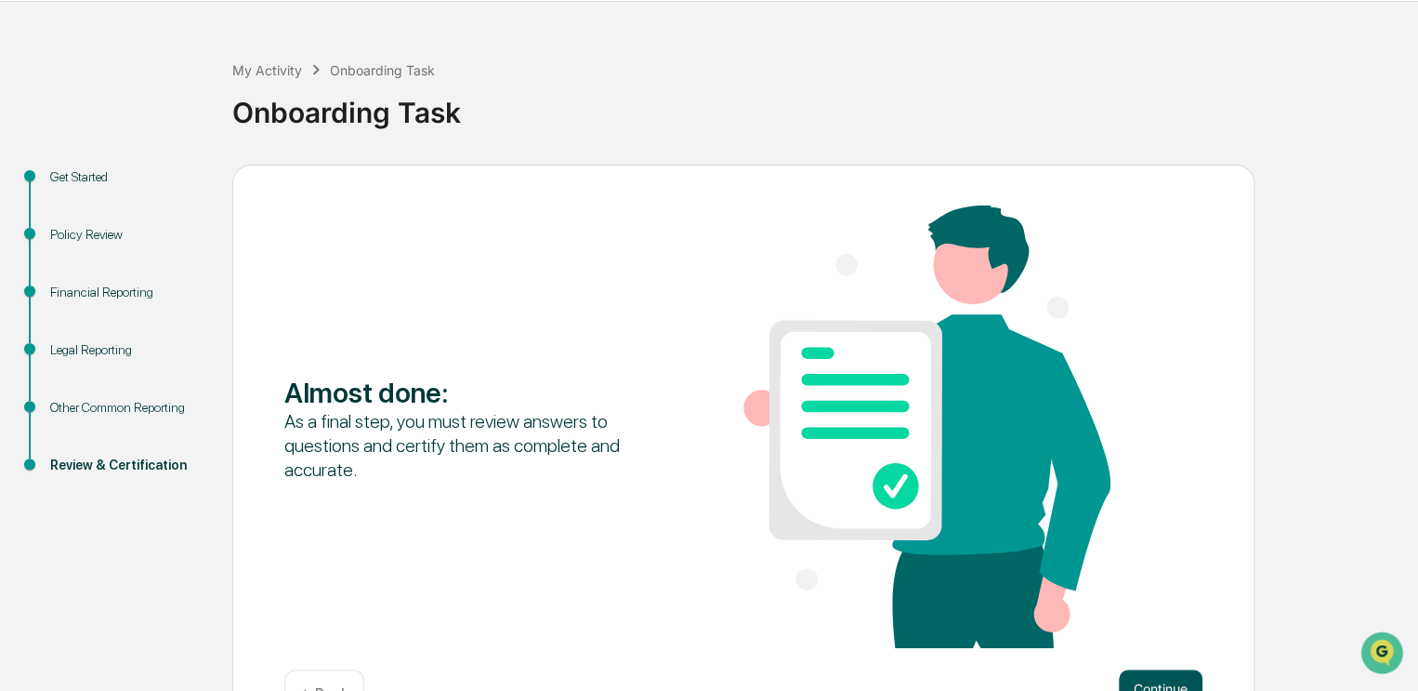
click at [1156, 680] on button "Continue" at bounding box center [1161, 687] width 84 height 37
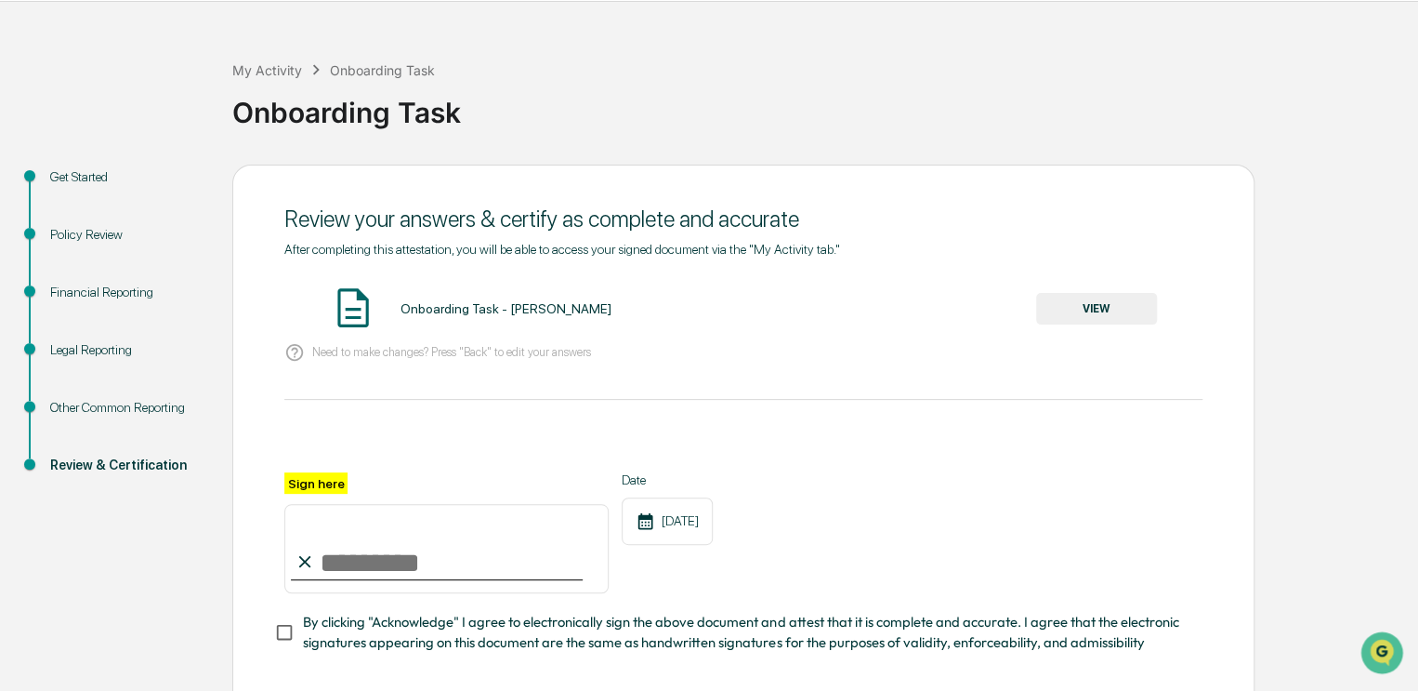
click at [327, 533] on input "Sign here" at bounding box center [446, 548] width 324 height 89
type input "*********"
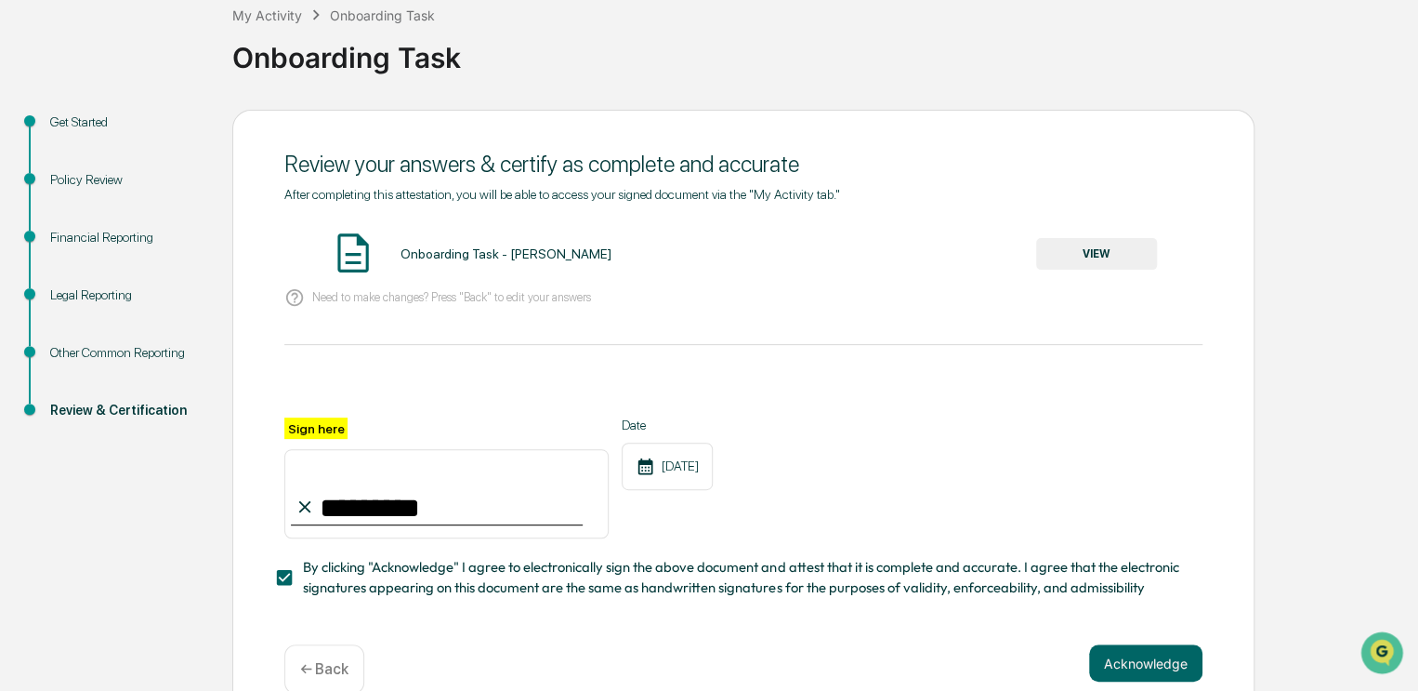
scroll to position [152, 0]
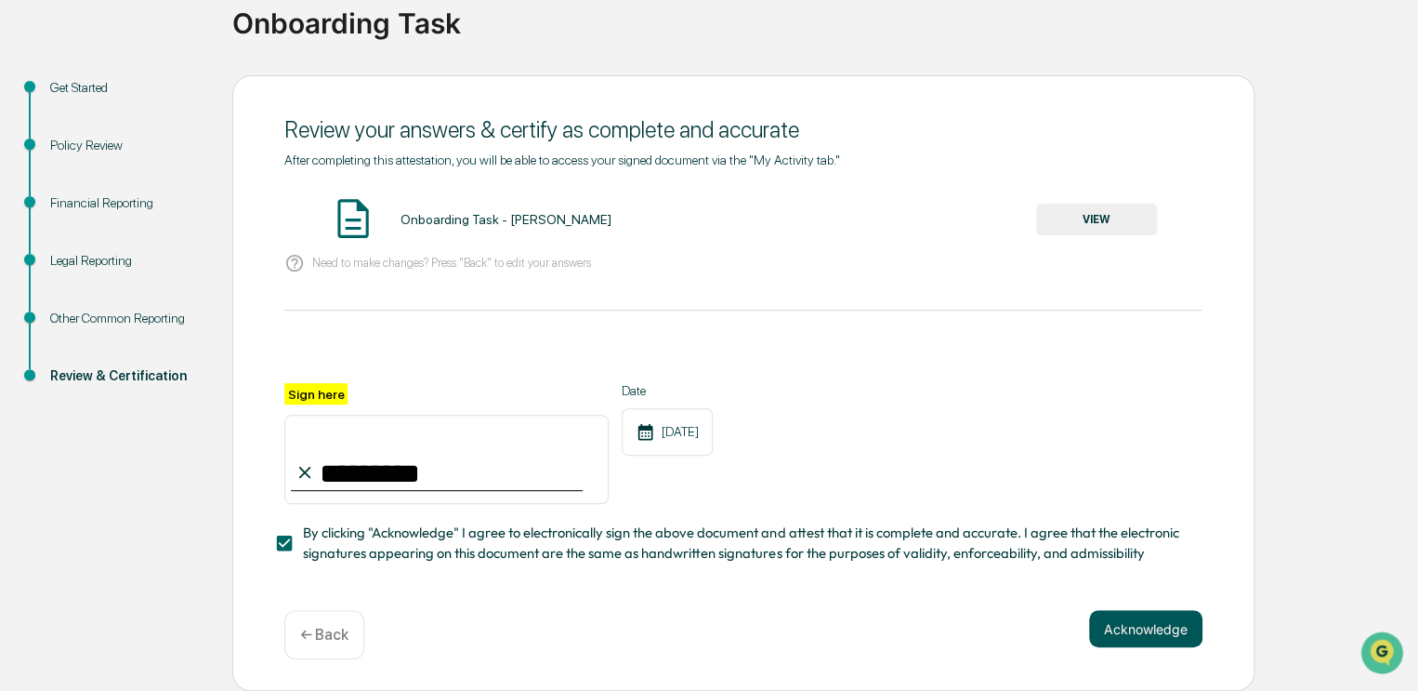
click at [1143, 620] on button "Acknowledge" at bounding box center [1145, 628] width 113 height 37
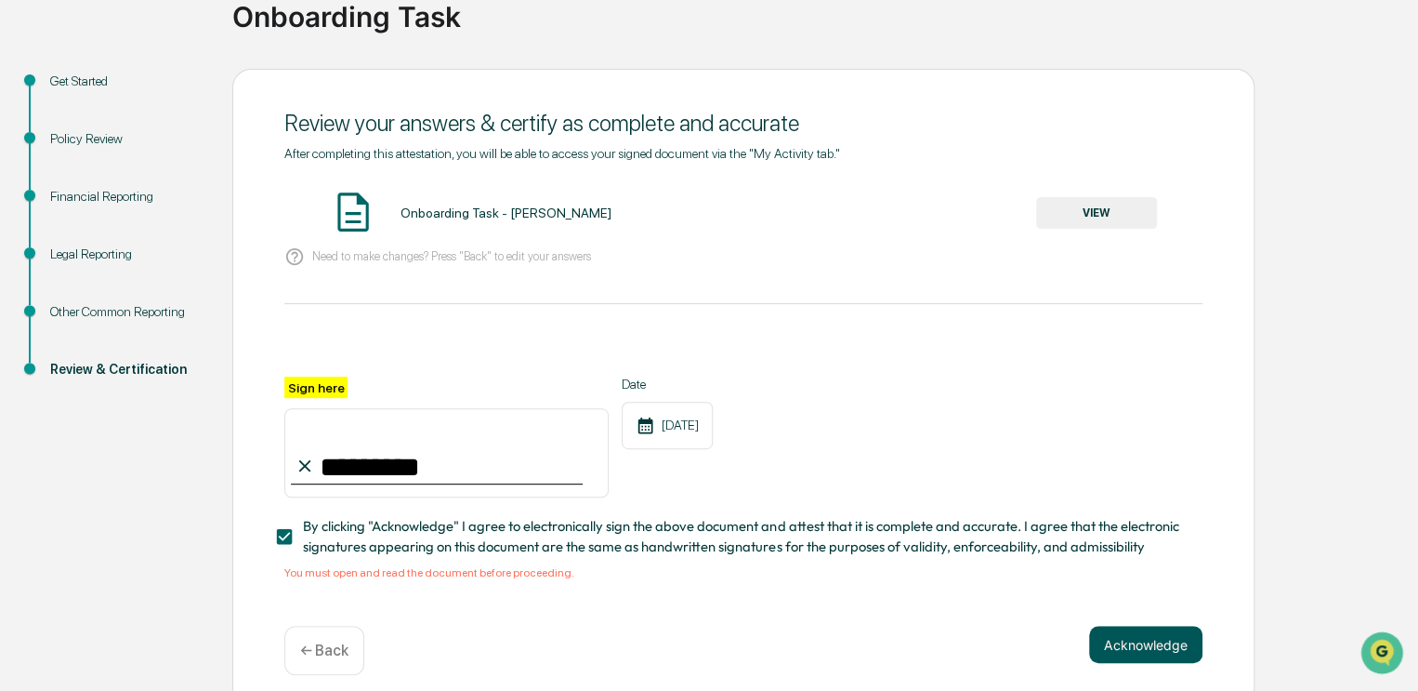
click at [1141, 646] on button "Acknowledge" at bounding box center [1145, 643] width 113 height 37
click at [359, 212] on img at bounding box center [353, 212] width 46 height 46
click at [1100, 212] on button "VIEW" at bounding box center [1096, 213] width 121 height 32
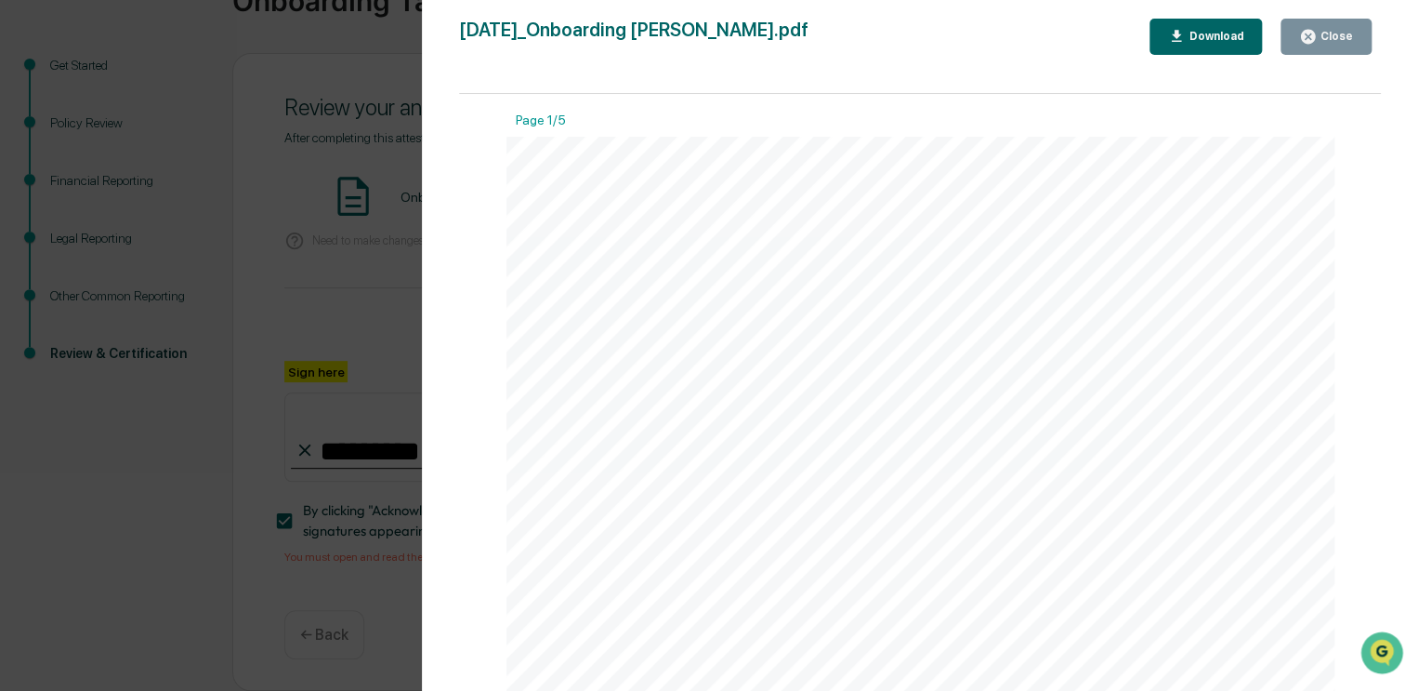
scroll to position [102, 0]
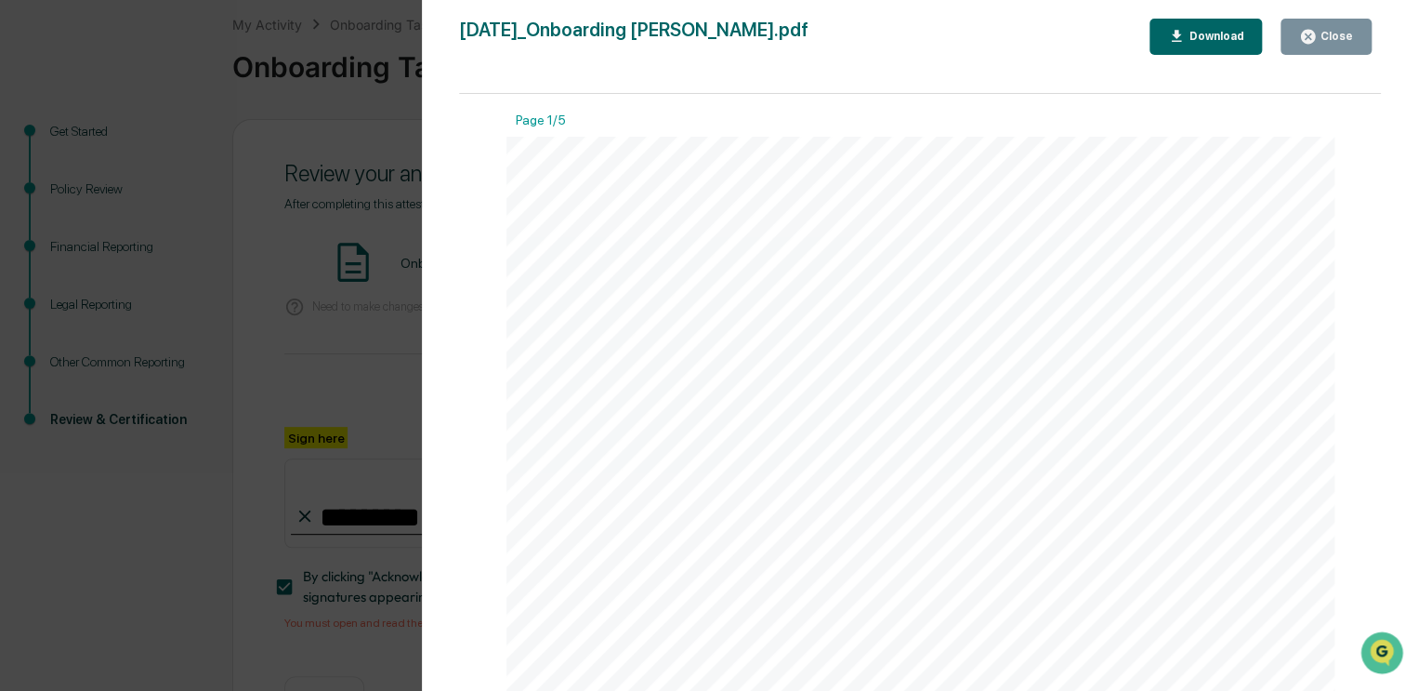
click at [1315, 38] on icon "button" at bounding box center [1308, 37] width 14 height 14
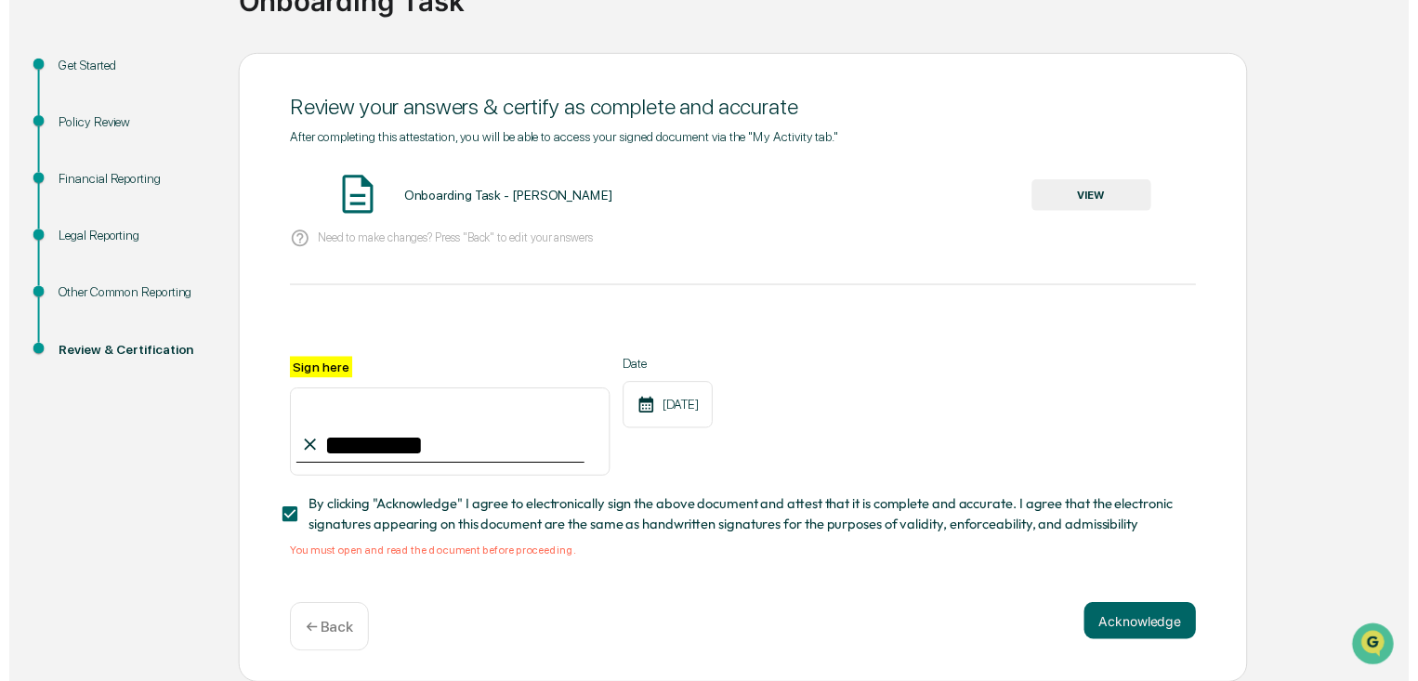
scroll to position [172, 0]
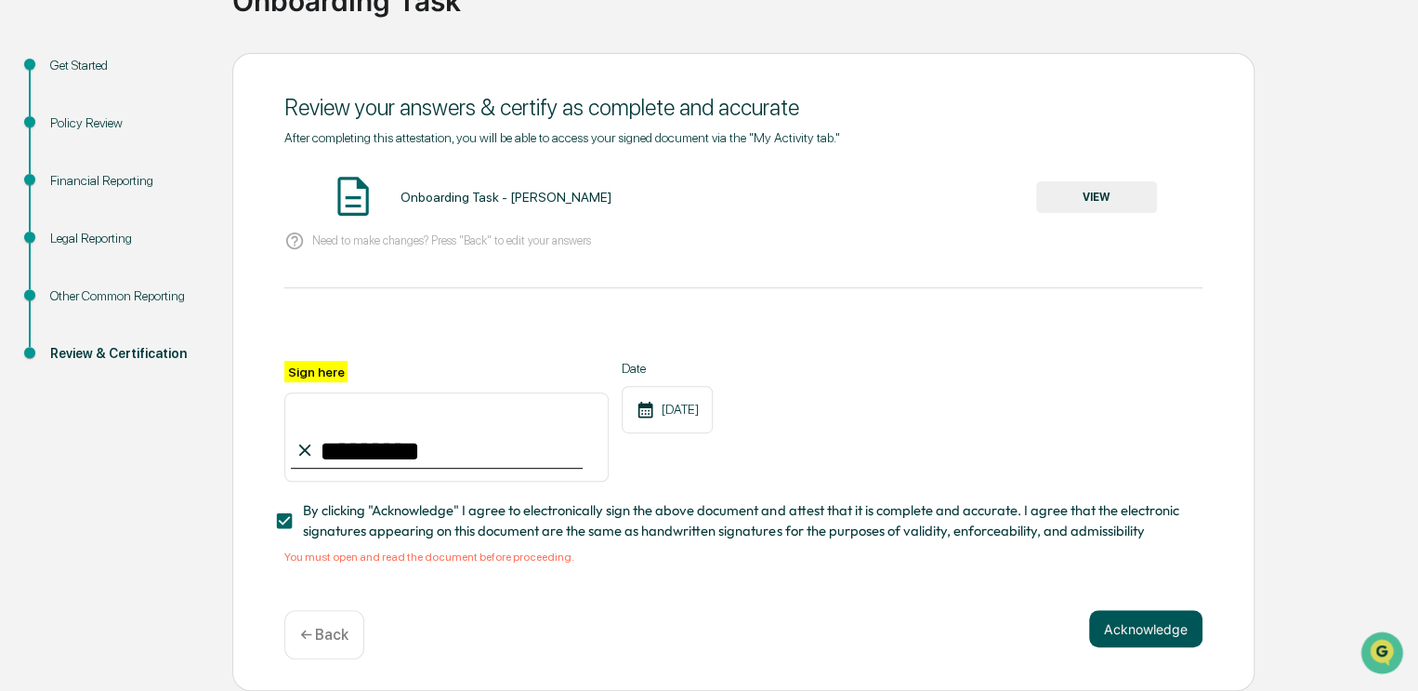
click at [1145, 634] on button "Acknowledge" at bounding box center [1145, 628] width 113 height 37
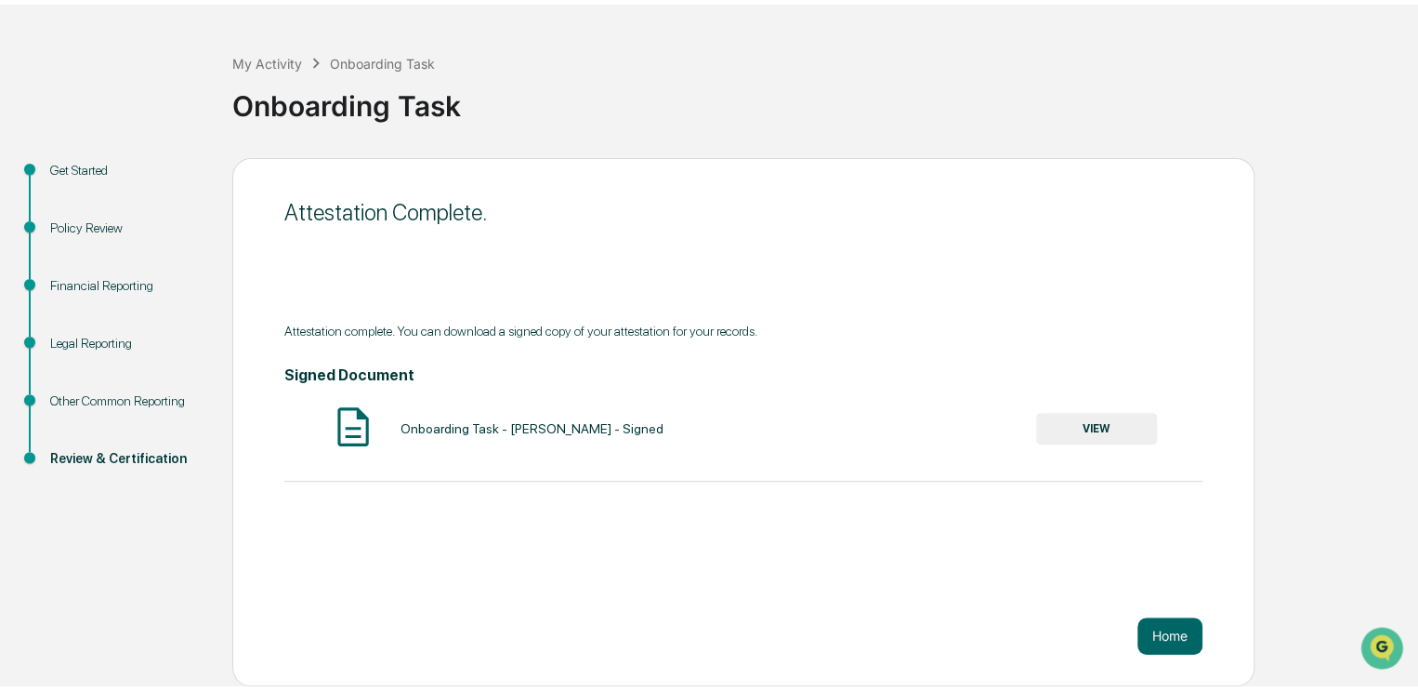
scroll to position [57, 0]
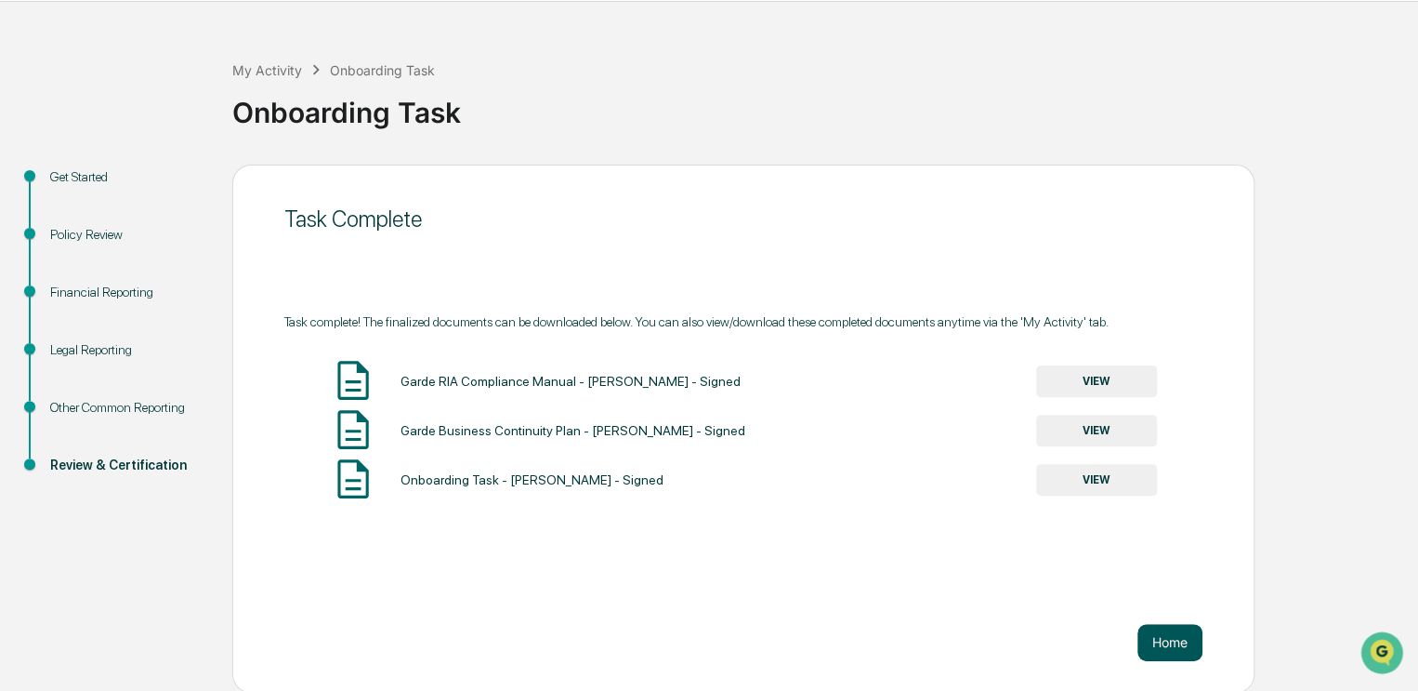
click at [1169, 643] on button "Home" at bounding box center [1170, 642] width 65 height 37
